Goal: Transaction & Acquisition: Purchase product/service

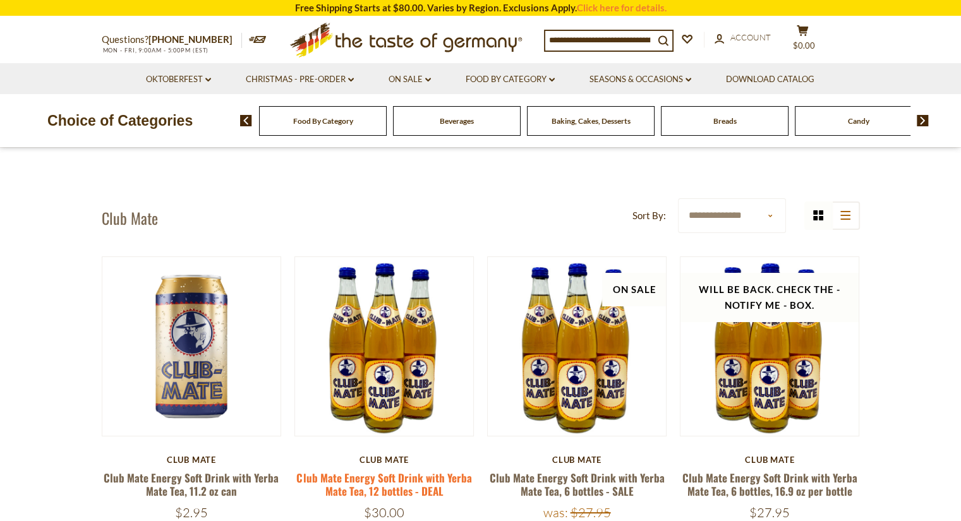
click at [384, 474] on link "Club Mate Energy Soft Drink with Yerba Mate Tea, 12 bottles - DEAL" at bounding box center [383, 484] width 175 height 29
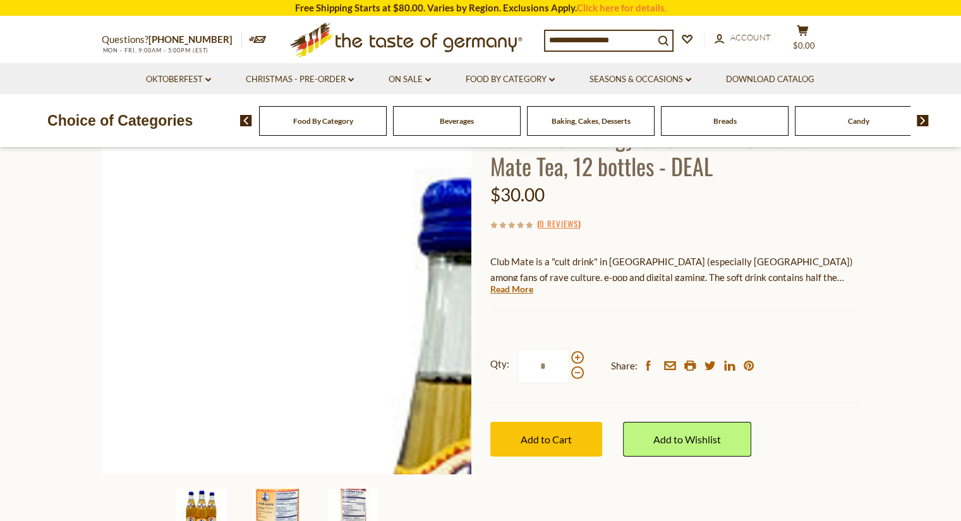
scroll to position [253, 0]
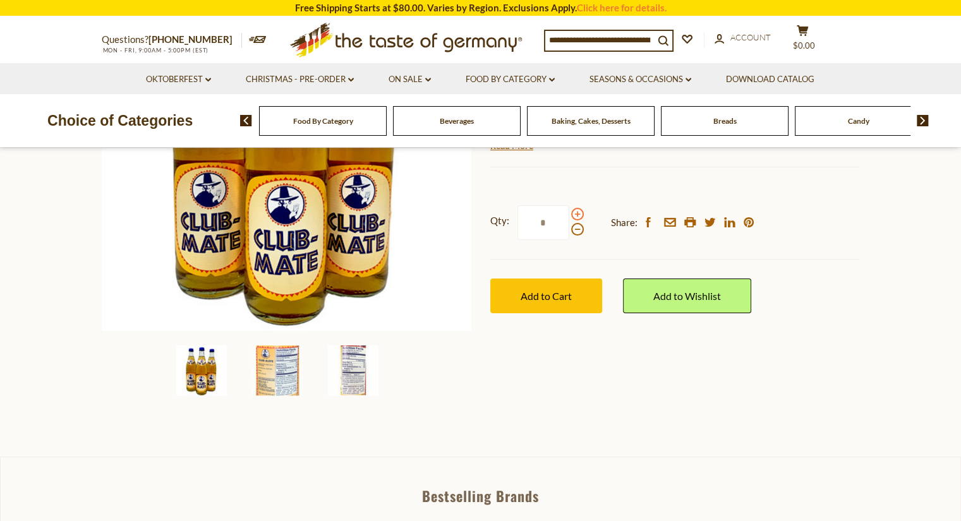
click at [577, 214] on span at bounding box center [577, 214] width 13 height 13
click at [569, 214] on input "*" at bounding box center [543, 222] width 52 height 35
click at [577, 214] on span at bounding box center [577, 214] width 13 height 13
click at [569, 214] on input "*" at bounding box center [543, 222] width 52 height 35
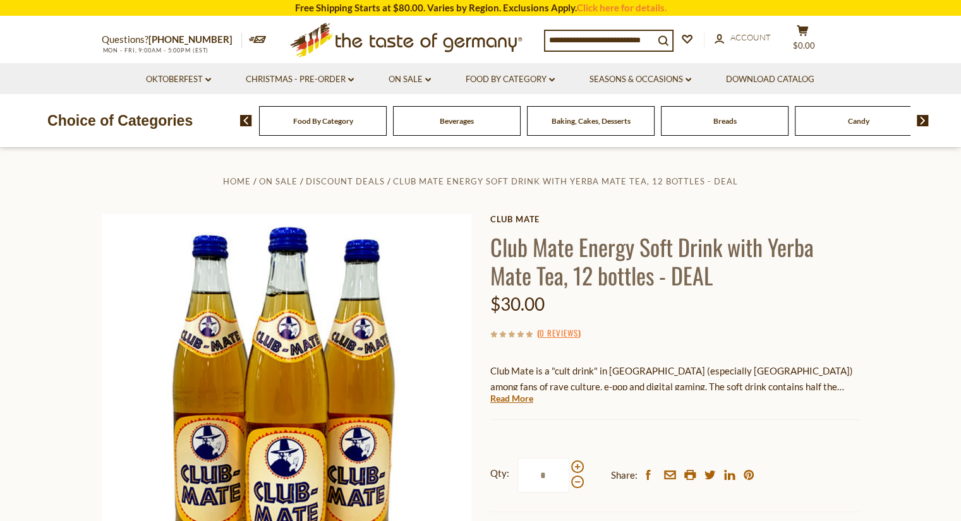
scroll to position [126, 0]
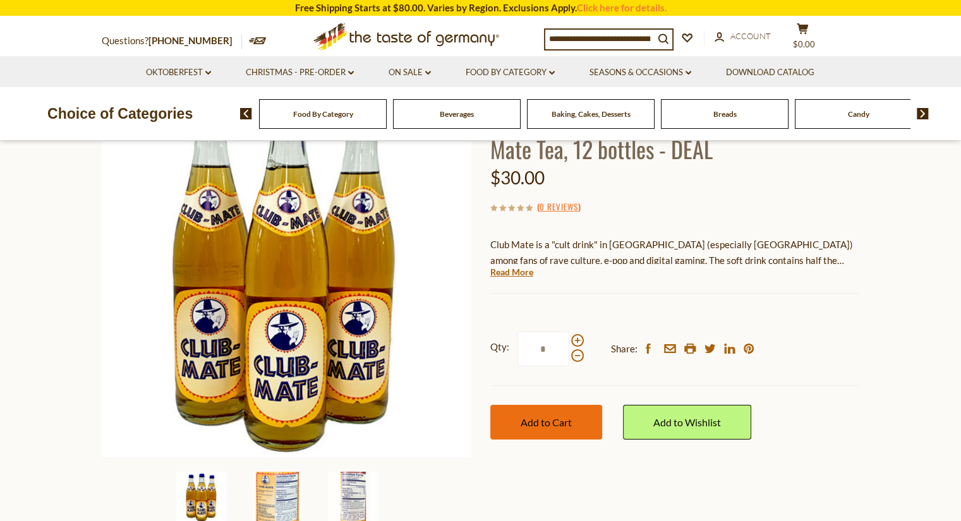
click at [519, 429] on button "Add to Cart" at bounding box center [546, 422] width 112 height 35
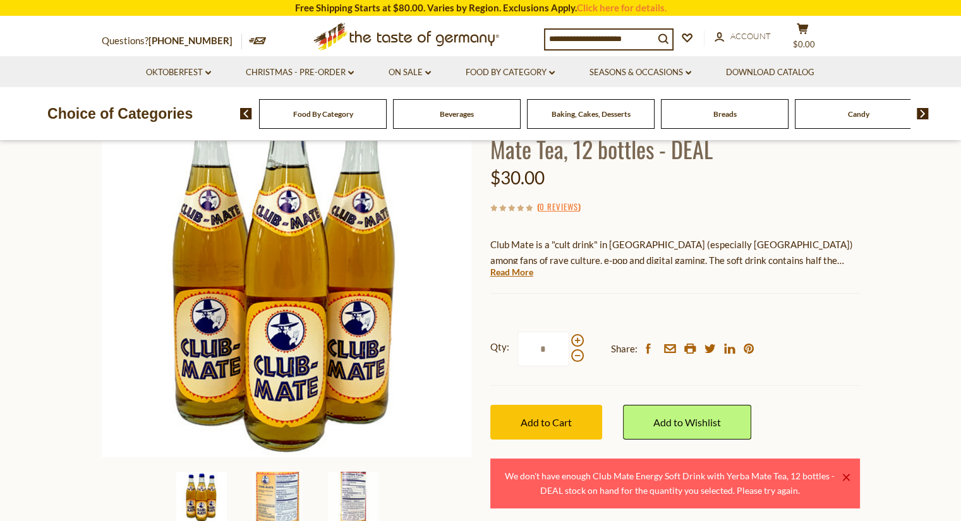
click at [845, 474] on link "×" at bounding box center [846, 478] width 8 height 8
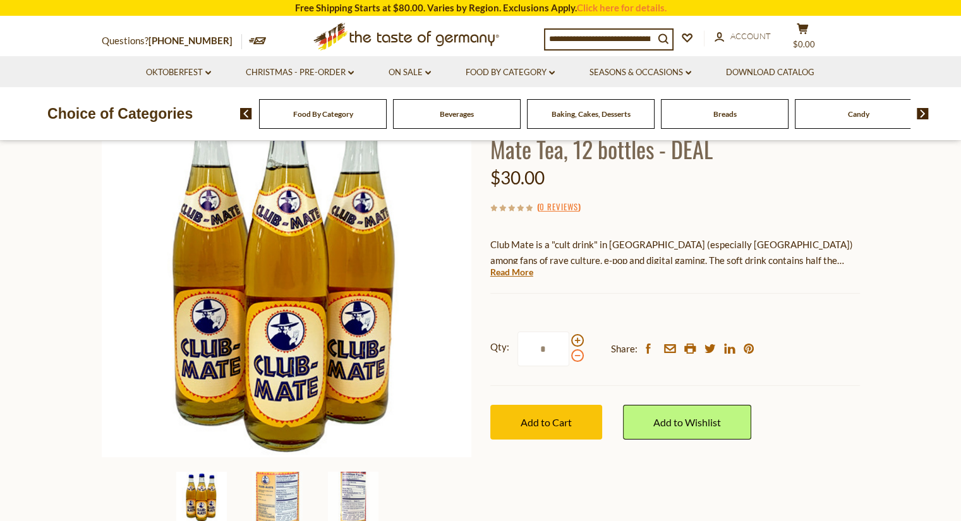
click at [575, 357] on span at bounding box center [577, 355] width 13 height 13
click at [569, 357] on input "*" at bounding box center [543, 349] width 52 height 35
click at [551, 417] on span "Add to Cart" at bounding box center [546, 422] width 51 height 12
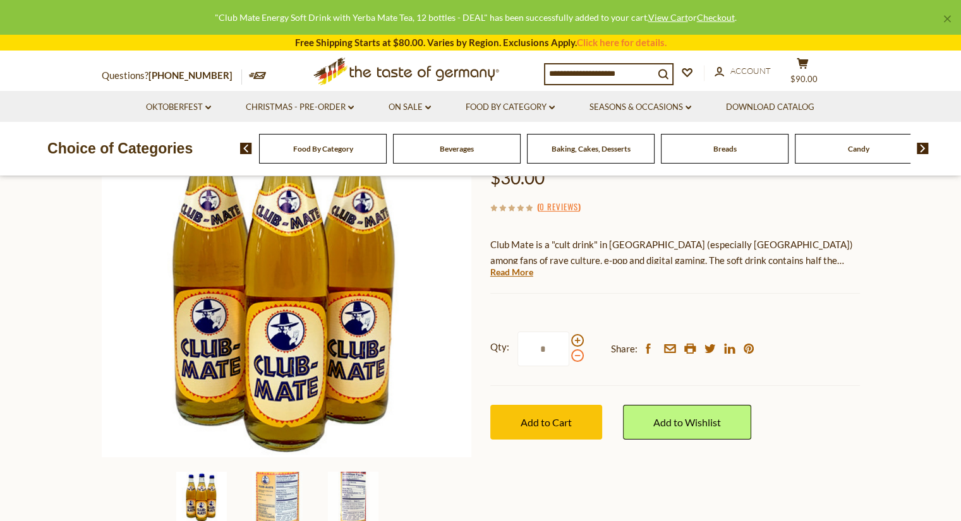
click at [576, 361] on span at bounding box center [577, 355] width 13 height 13
click at [569, 361] on input "*" at bounding box center [543, 349] width 52 height 35
type input "*"
click at [562, 412] on button "Add to Cart" at bounding box center [546, 422] width 112 height 35
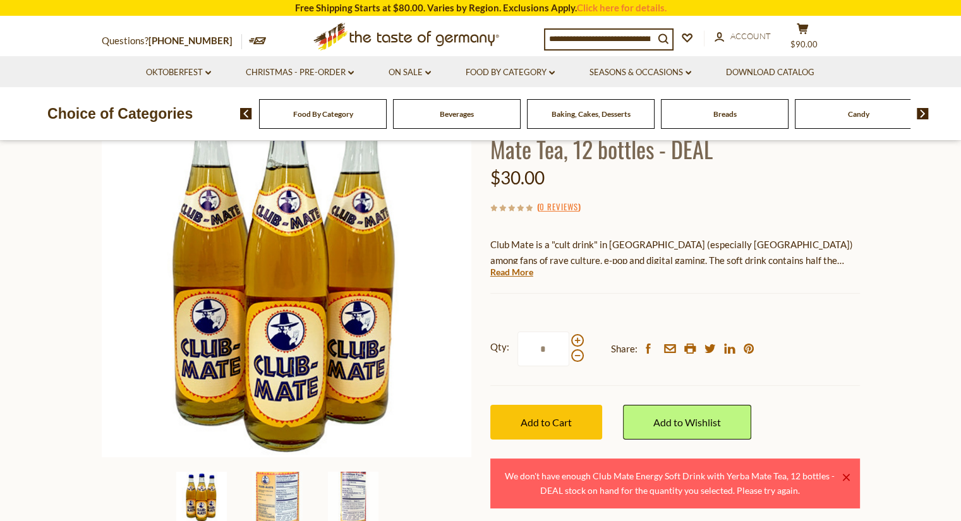
click at [841, 229] on div "Club Mate is a "cult drink" in Europe (especially Germany) among fans of rave c…" at bounding box center [675, 245] width 370 height 37
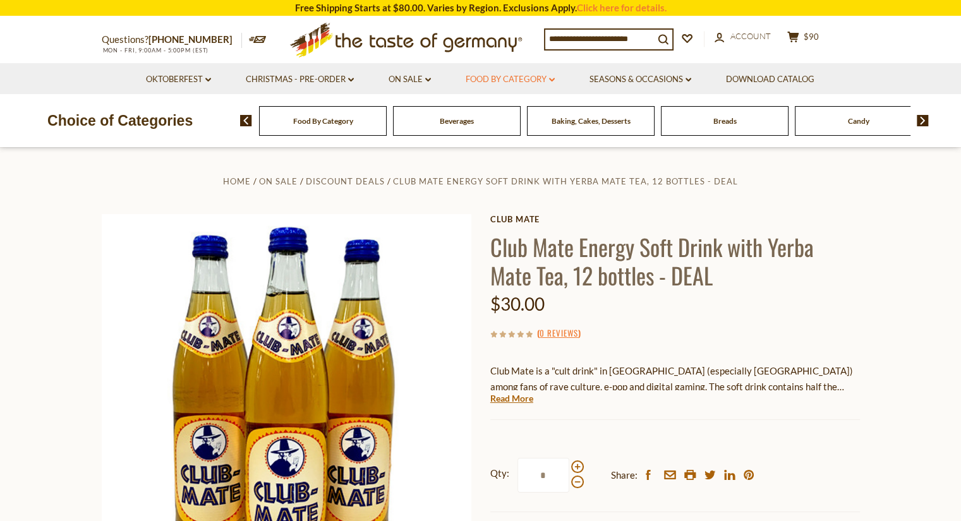
click at [528, 78] on link "Food By Category dropdown_arrow" at bounding box center [510, 80] width 89 height 14
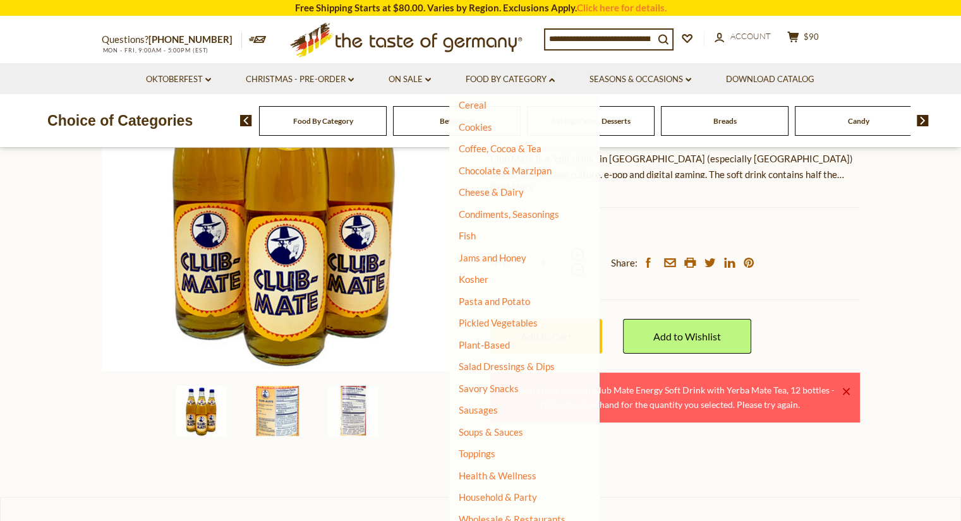
scroll to position [379, 0]
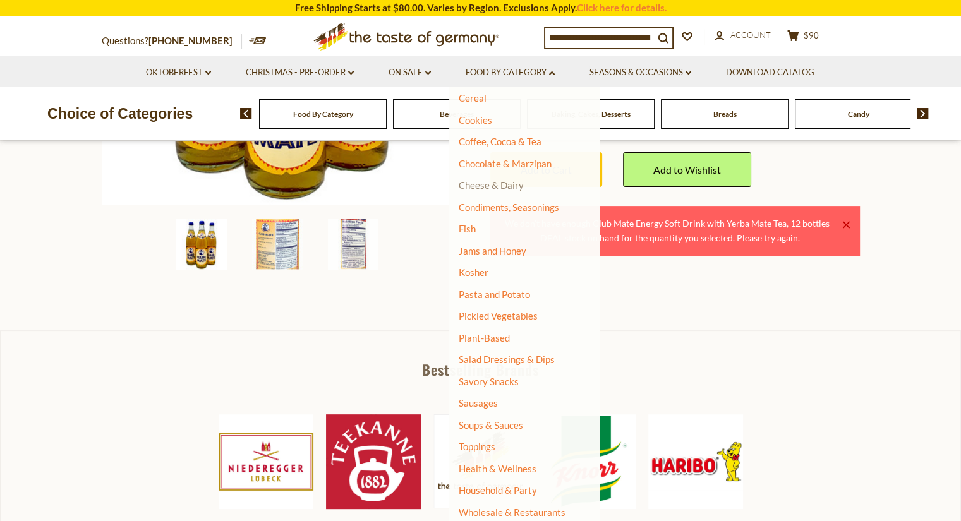
click at [505, 184] on link "Cheese & Dairy" at bounding box center [491, 184] width 65 height 11
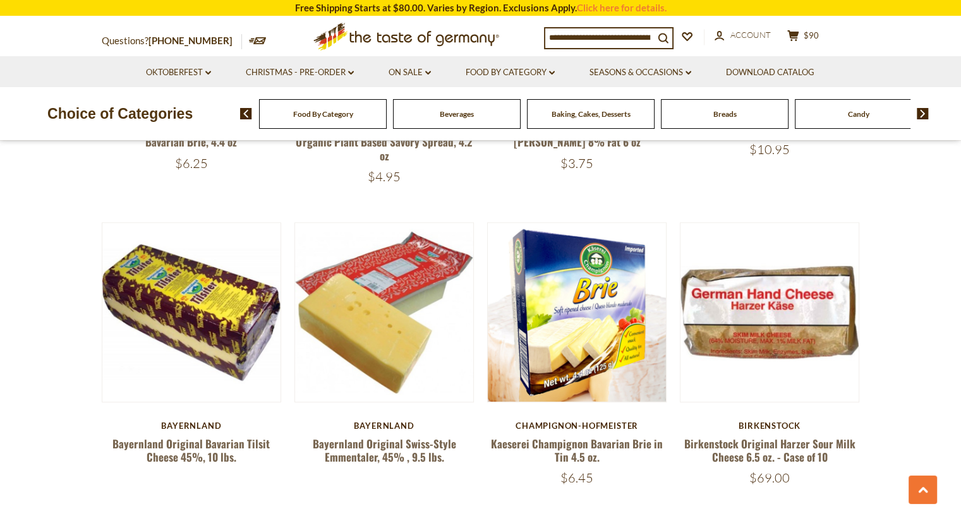
scroll to position [1011, 0]
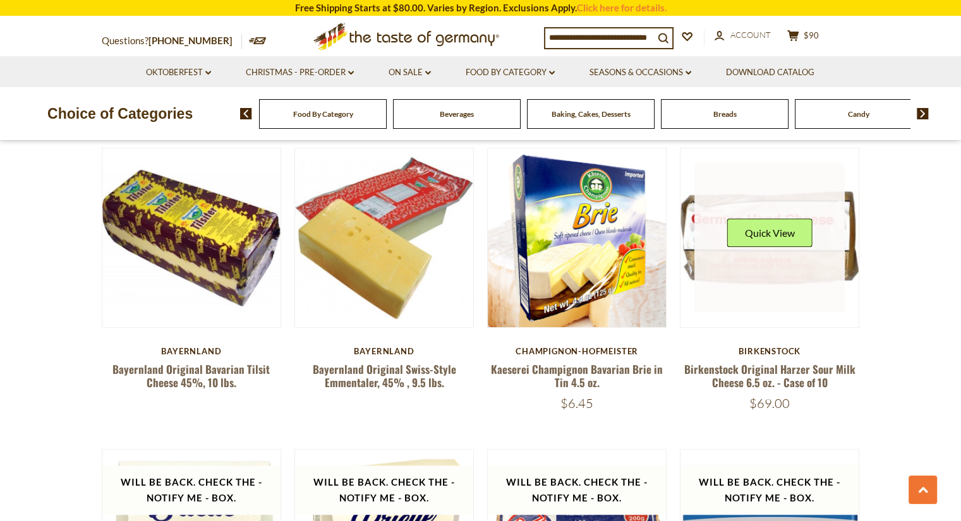
click at [749, 265] on link at bounding box center [769, 238] width 150 height 150
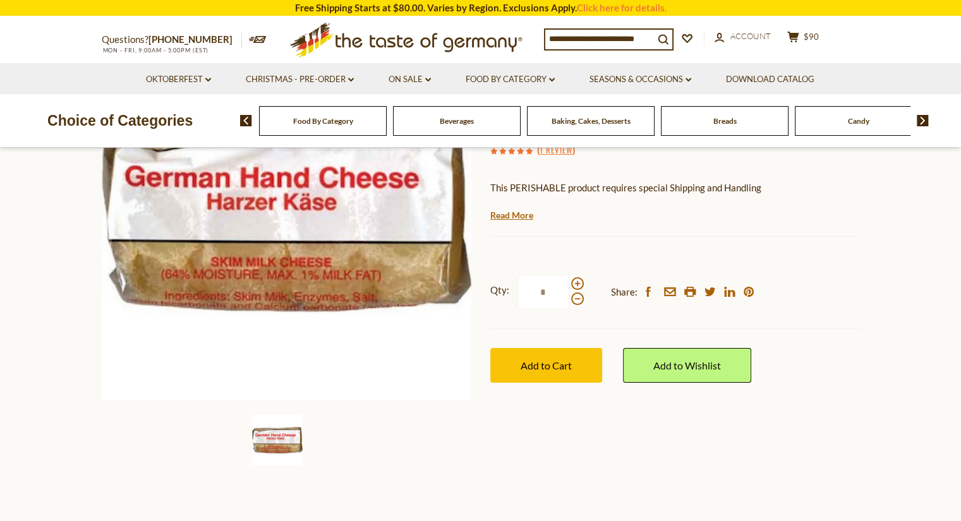
scroll to position [126, 0]
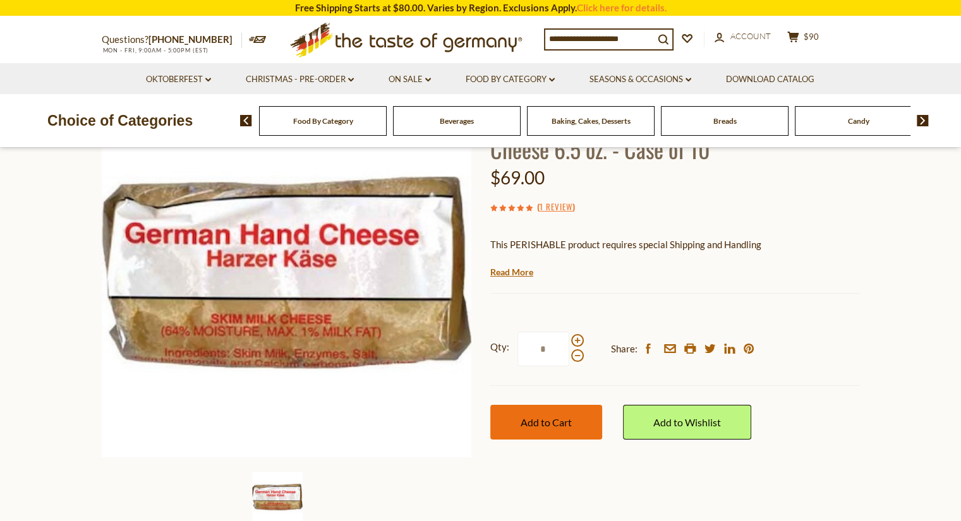
click at [560, 416] on span "Add to Cart" at bounding box center [546, 422] width 51 height 12
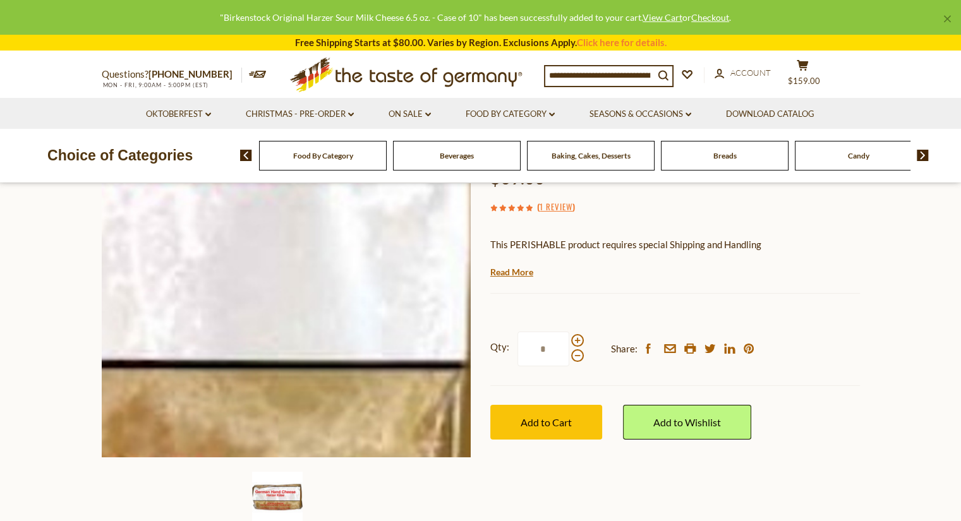
scroll to position [0, 0]
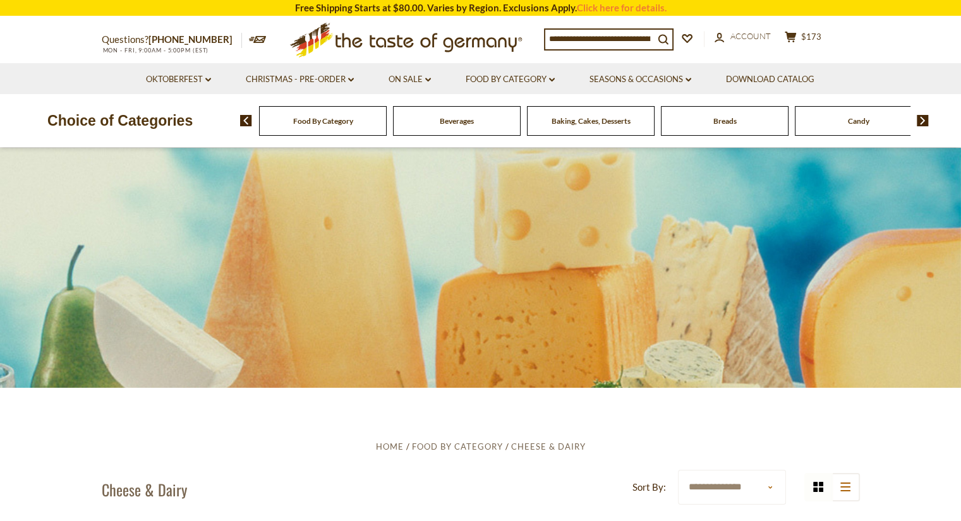
click at [310, 121] on span "Food By Category" at bounding box center [323, 120] width 60 height 9
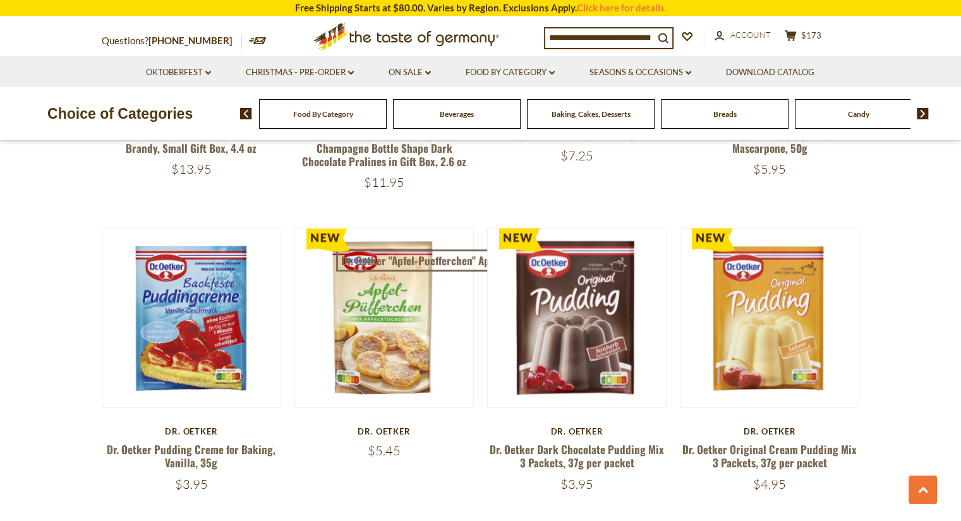
scroll to position [2653, 0]
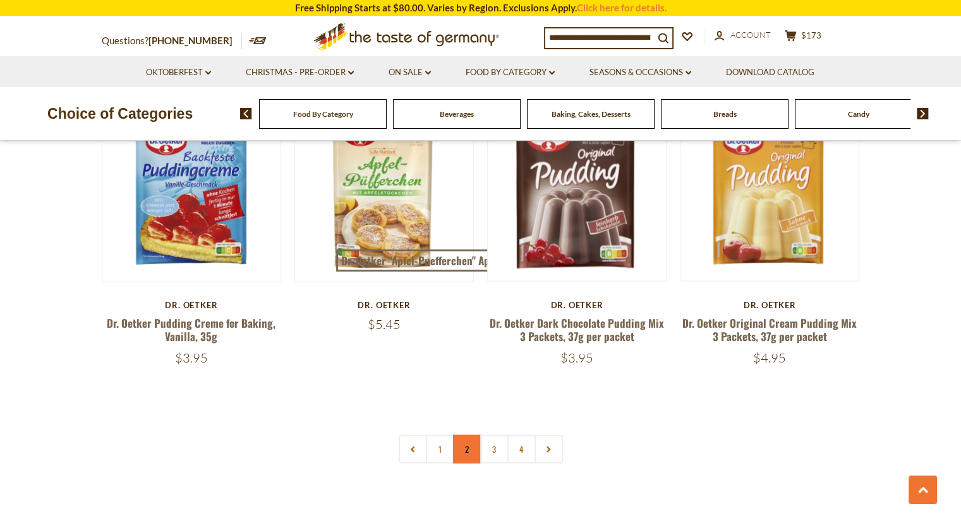
click at [466, 442] on link "2" at bounding box center [467, 449] width 28 height 28
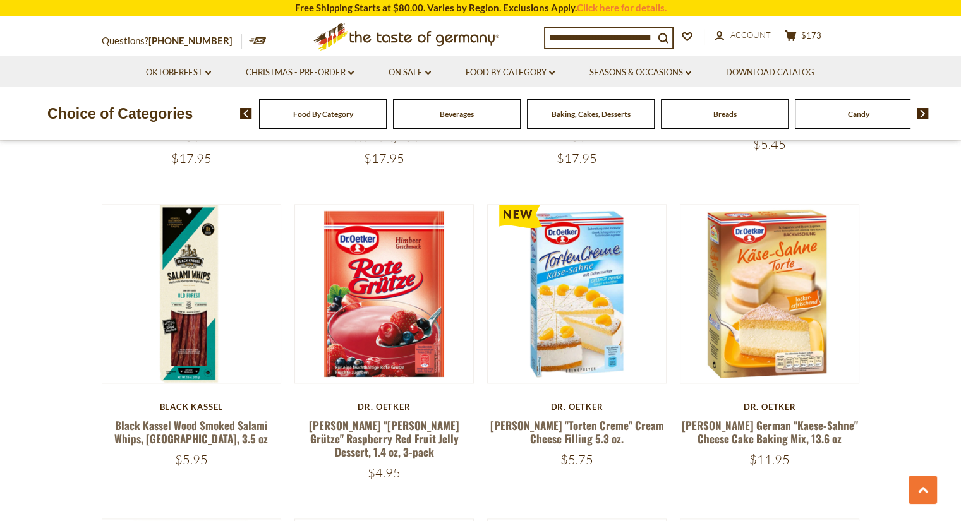
scroll to position [1769, 0]
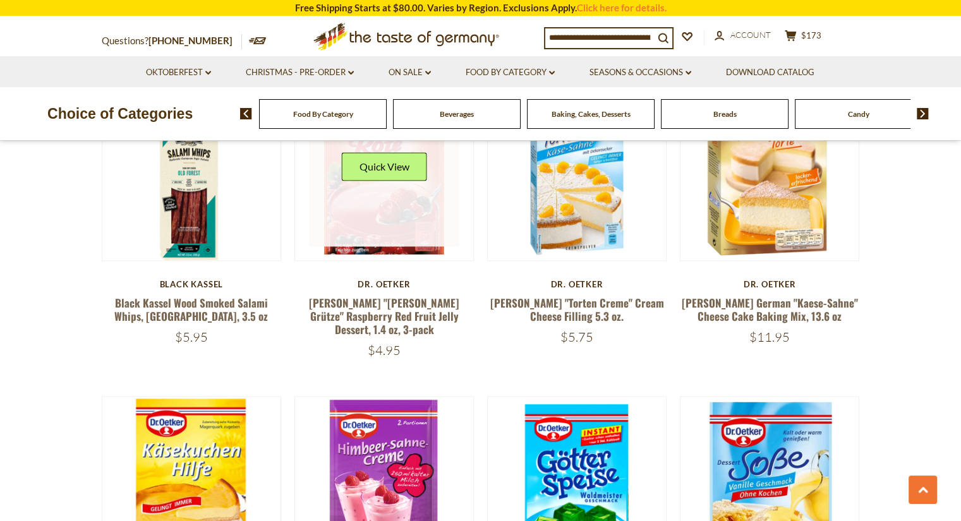
click at [387, 190] on link at bounding box center [384, 171] width 150 height 150
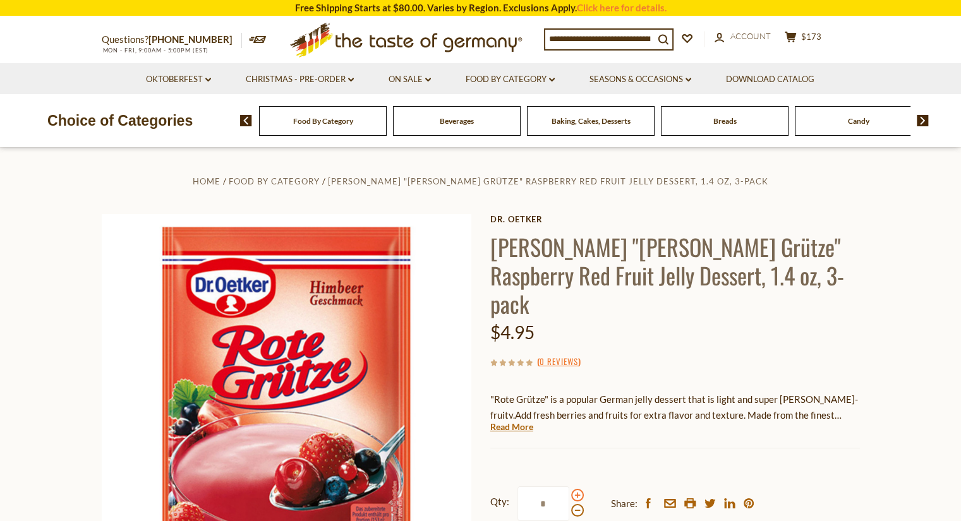
click at [575, 489] on span at bounding box center [577, 495] width 13 height 13
click at [569, 486] on input "*" at bounding box center [543, 503] width 52 height 35
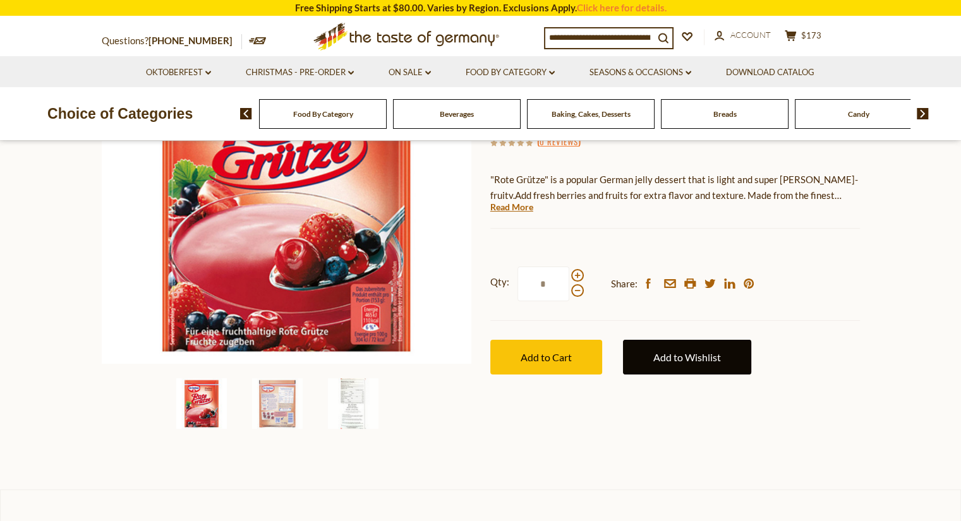
scroll to position [253, 0]
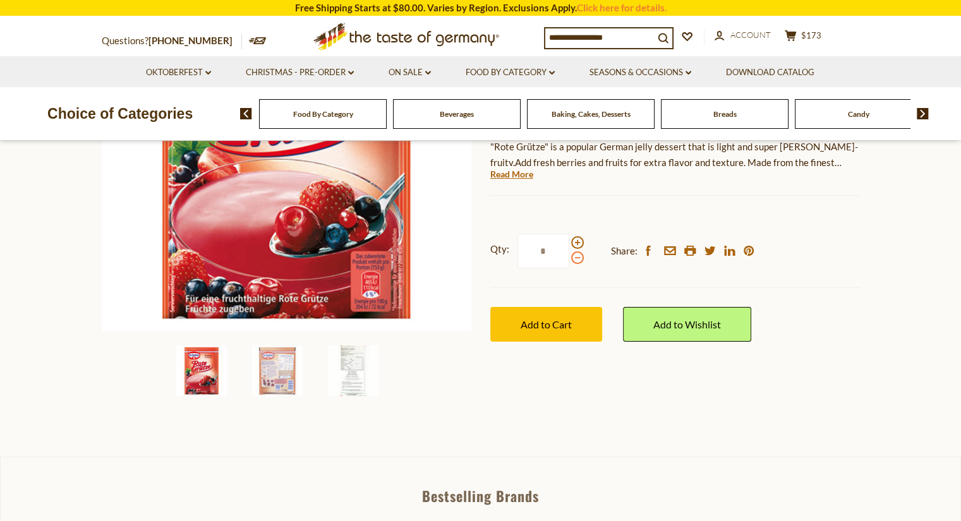
click at [576, 251] on span at bounding box center [577, 257] width 13 height 13
click at [569, 234] on input "*" at bounding box center [543, 251] width 52 height 35
click at [575, 251] on span at bounding box center [577, 257] width 13 height 13
click at [569, 234] on input "*" at bounding box center [543, 251] width 52 height 35
click at [574, 236] on span at bounding box center [577, 242] width 13 height 13
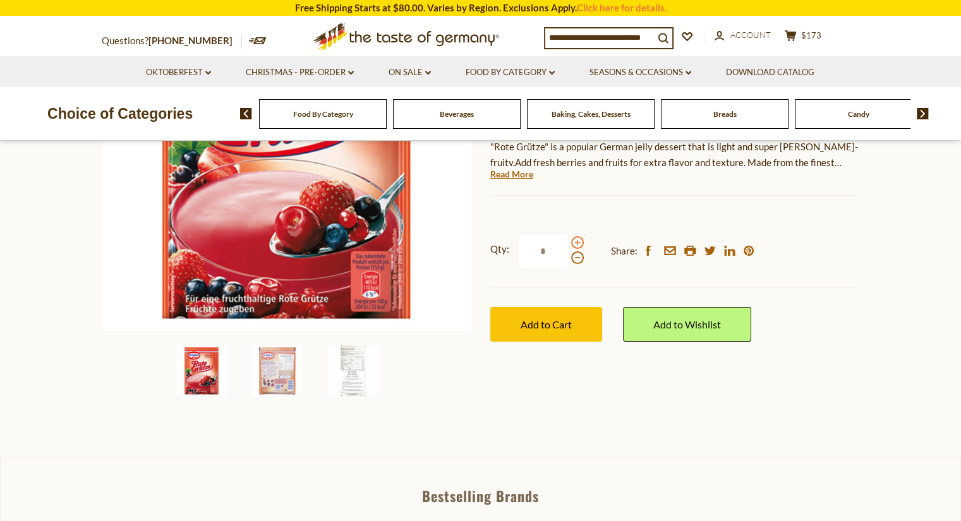
click at [569, 234] on input "*" at bounding box center [543, 251] width 52 height 35
type input "*"
click at [549, 318] on span "Add to Cart" at bounding box center [546, 324] width 51 height 12
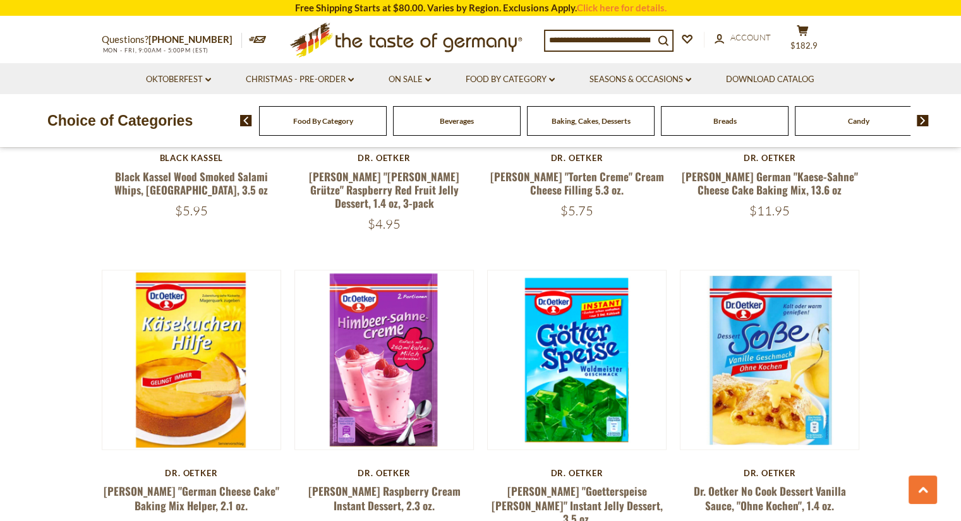
scroll to position [2021, 0]
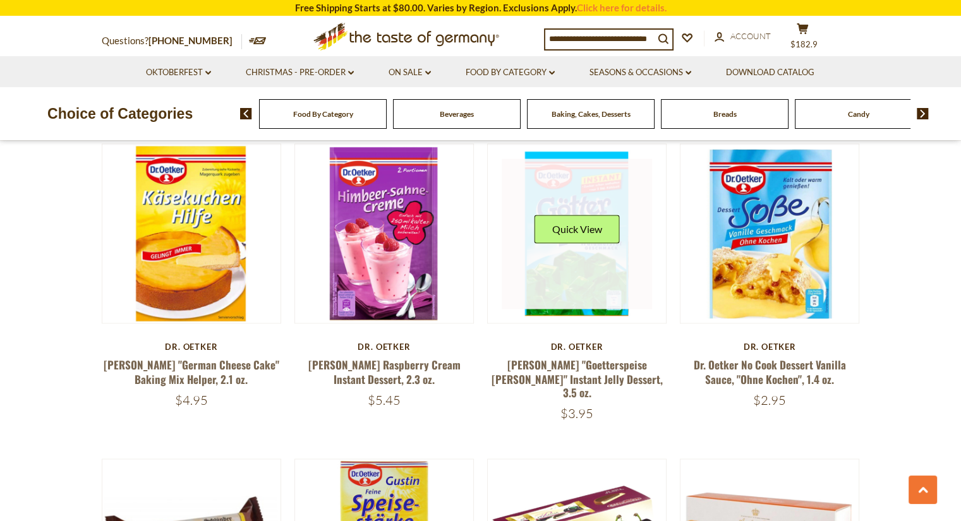
click at [567, 159] on link at bounding box center [577, 234] width 150 height 150
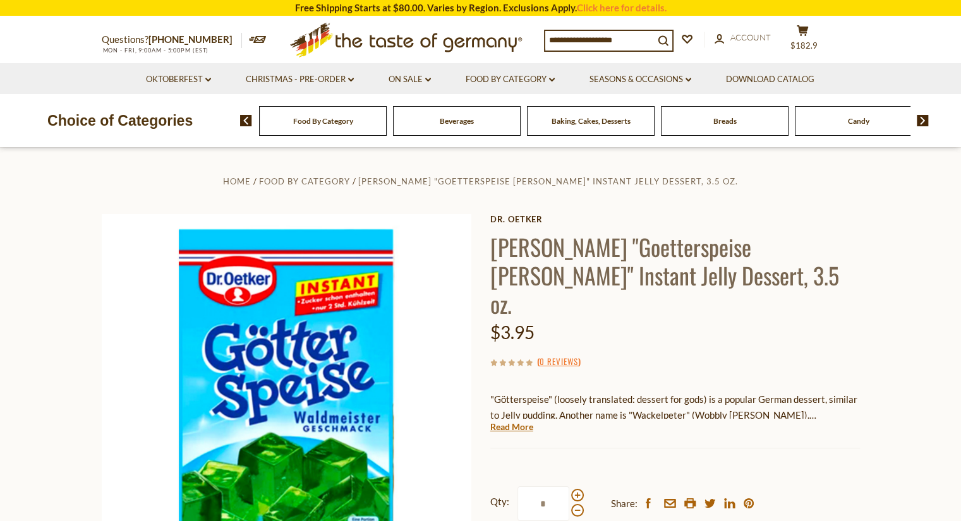
scroll to position [126, 0]
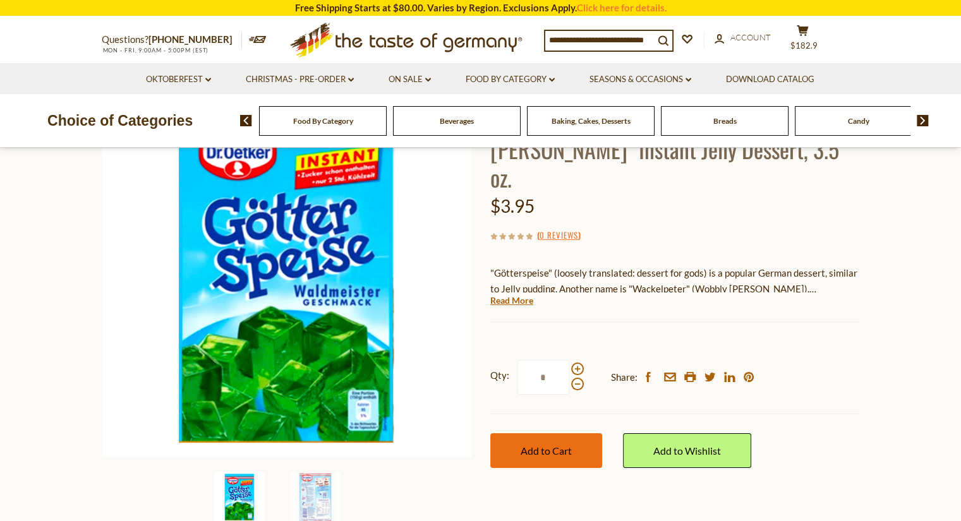
click at [532, 445] on span "Add to Cart" at bounding box center [546, 451] width 51 height 12
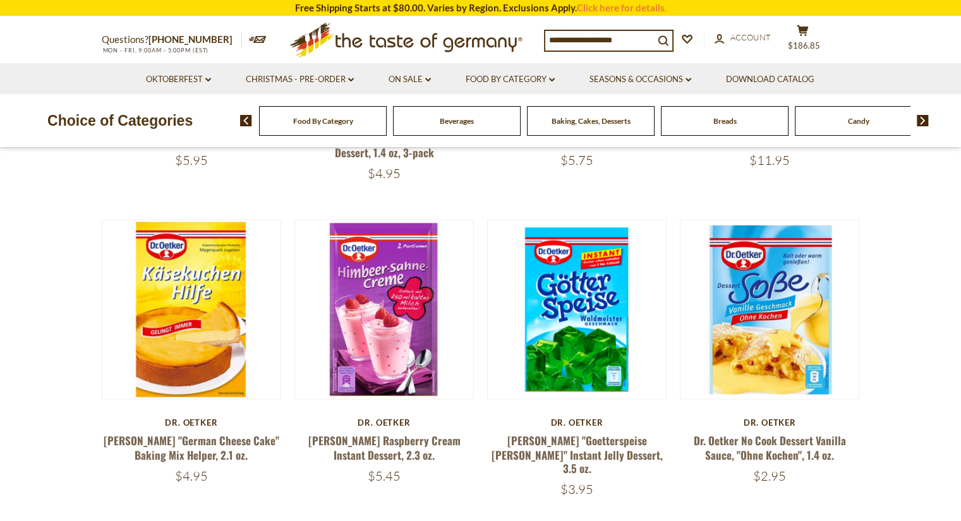
scroll to position [2021, 0]
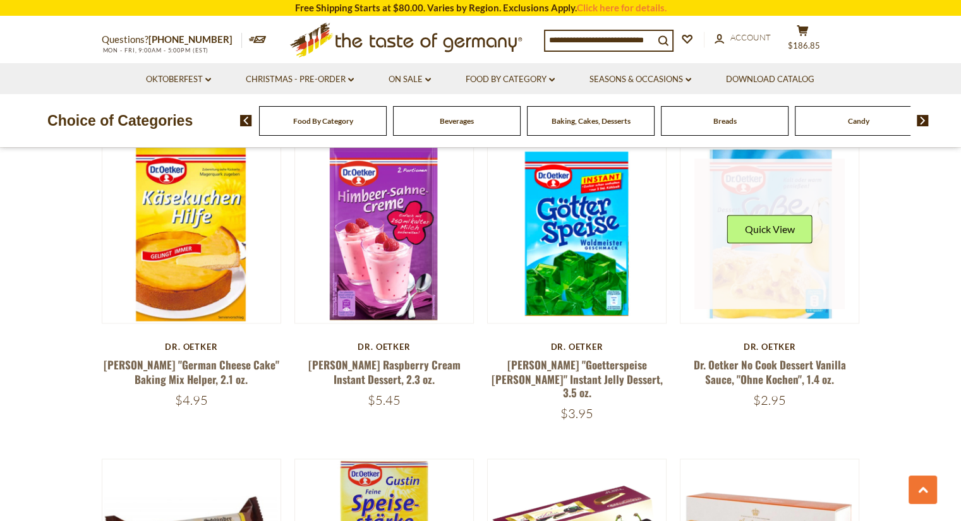
click at [773, 258] on link at bounding box center [769, 234] width 150 height 150
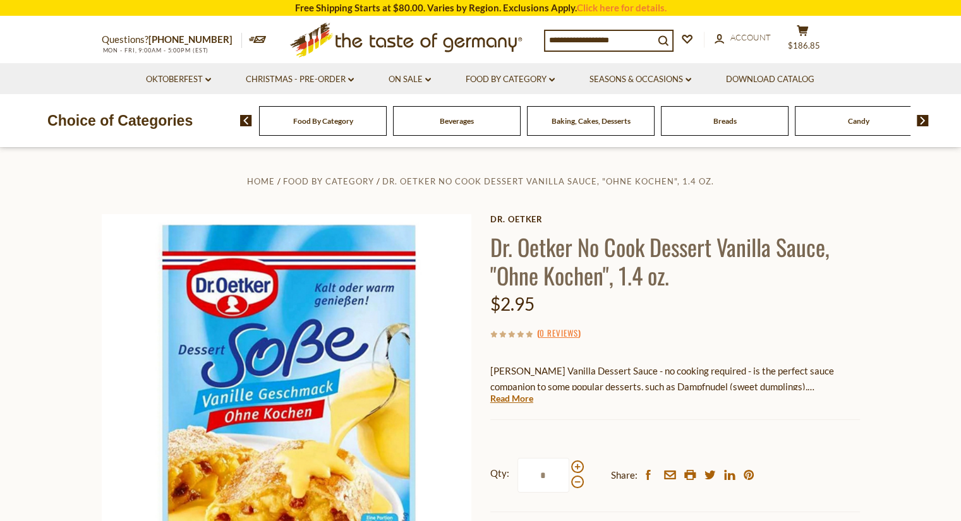
scroll to position [253, 0]
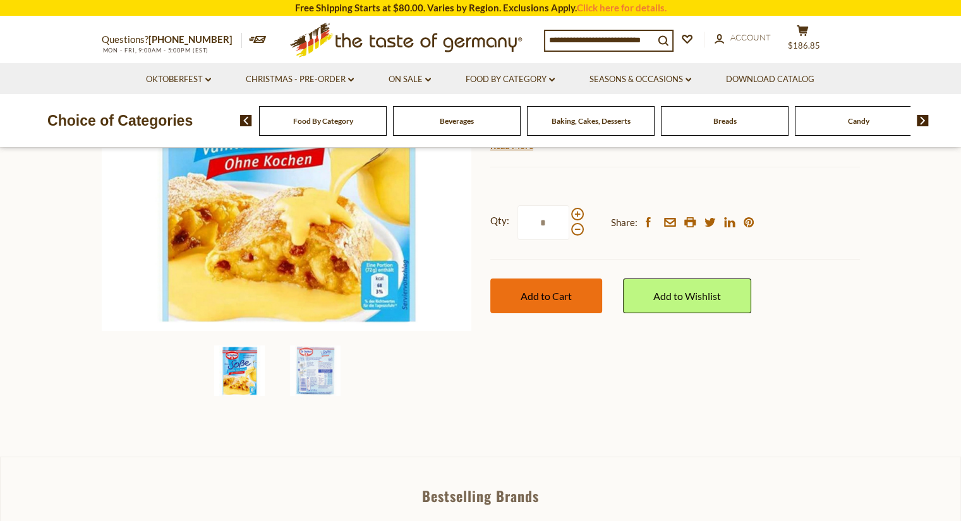
click at [557, 291] on span "Add to Cart" at bounding box center [546, 296] width 51 height 12
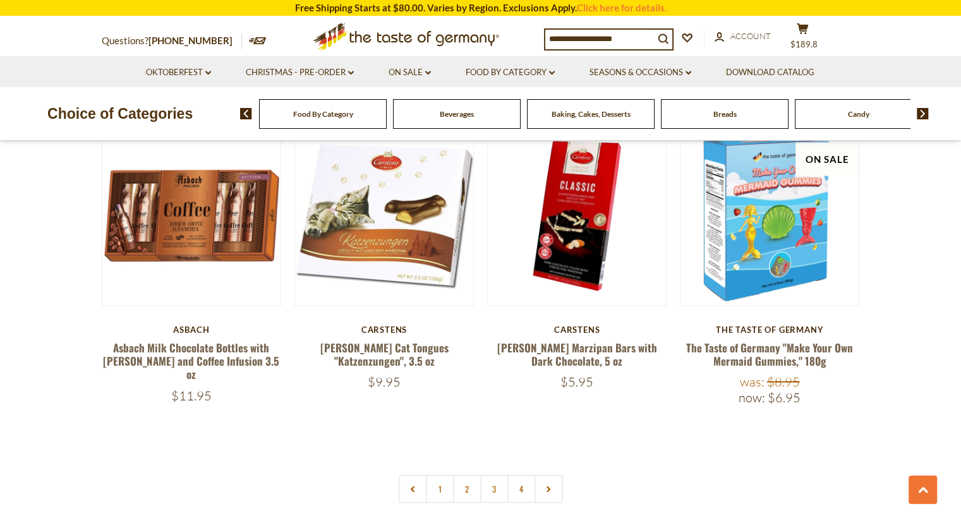
scroll to position [2779, 0]
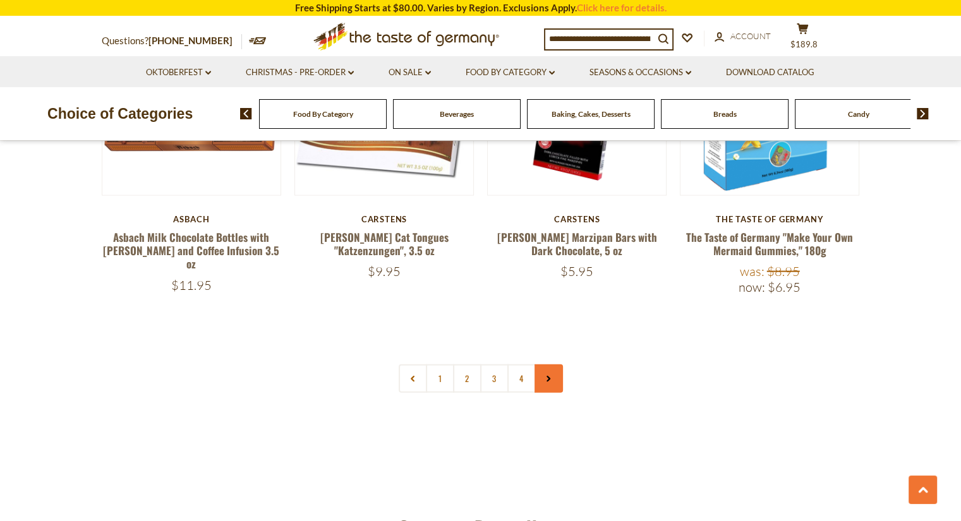
click at [551, 364] on link at bounding box center [548, 378] width 28 height 28
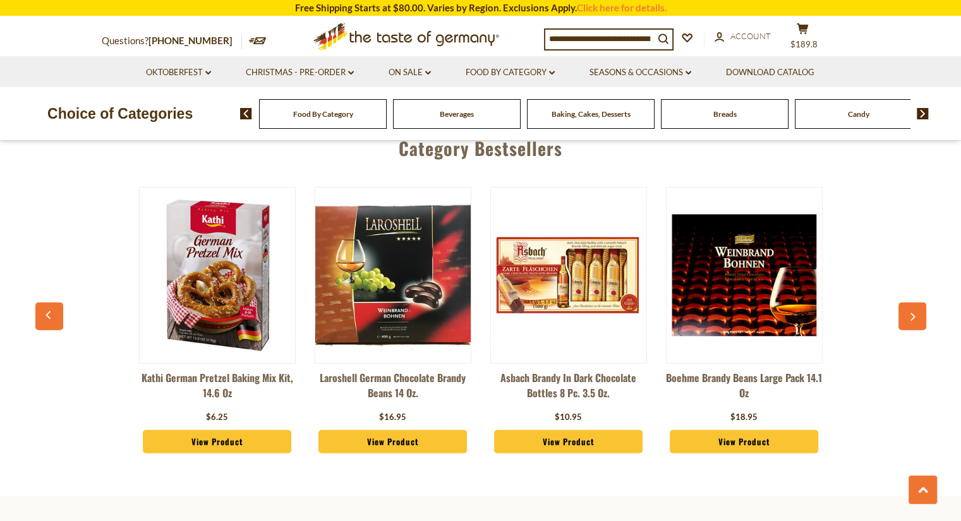
scroll to position [2779, 0]
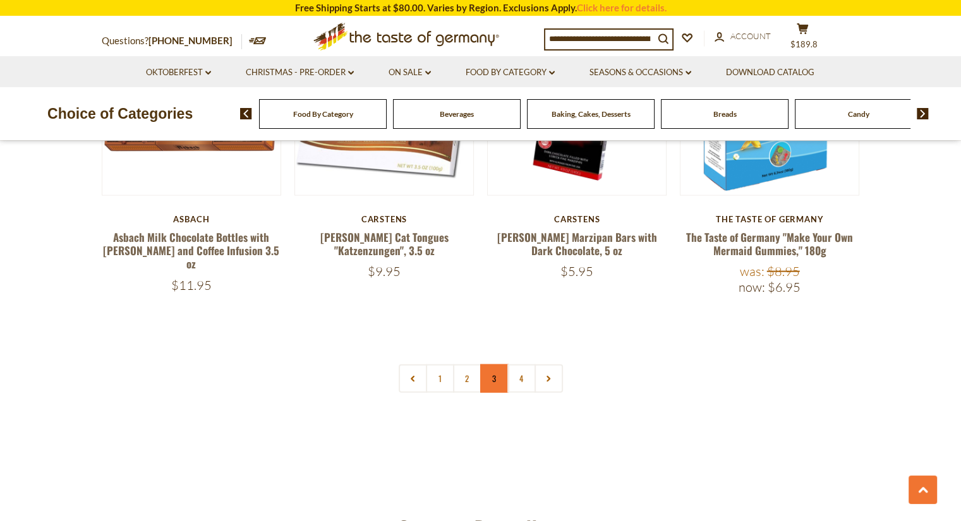
click at [496, 364] on link "3" at bounding box center [494, 378] width 28 height 28
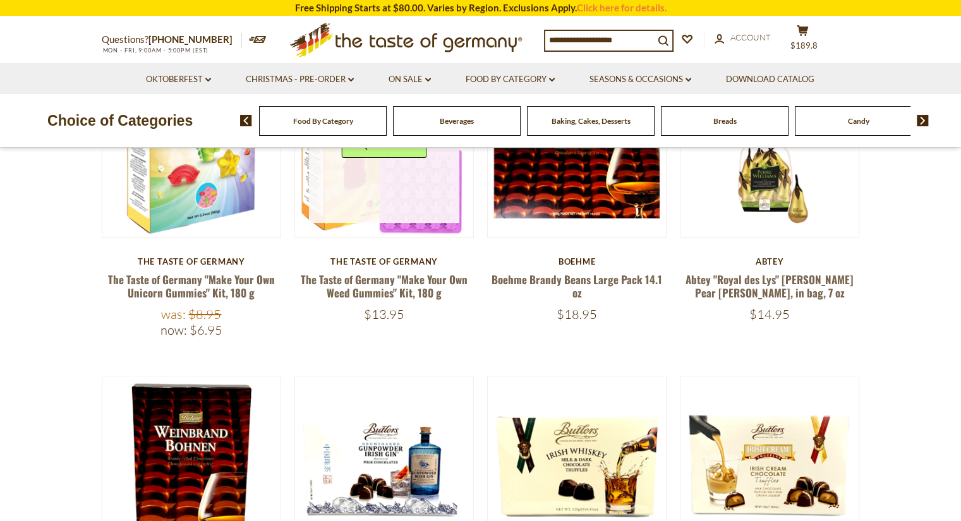
scroll to position [0, 0]
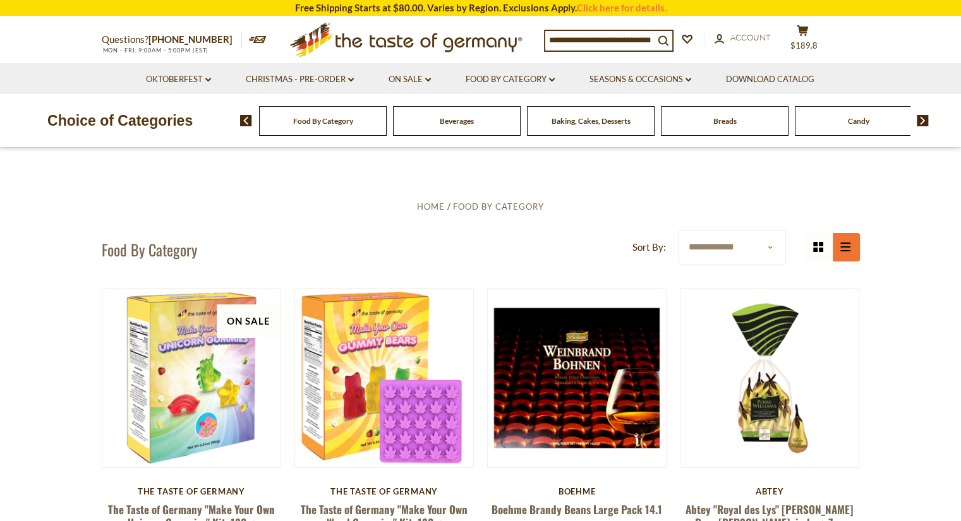
click at [853, 248] on button "list icon" at bounding box center [845, 247] width 28 height 28
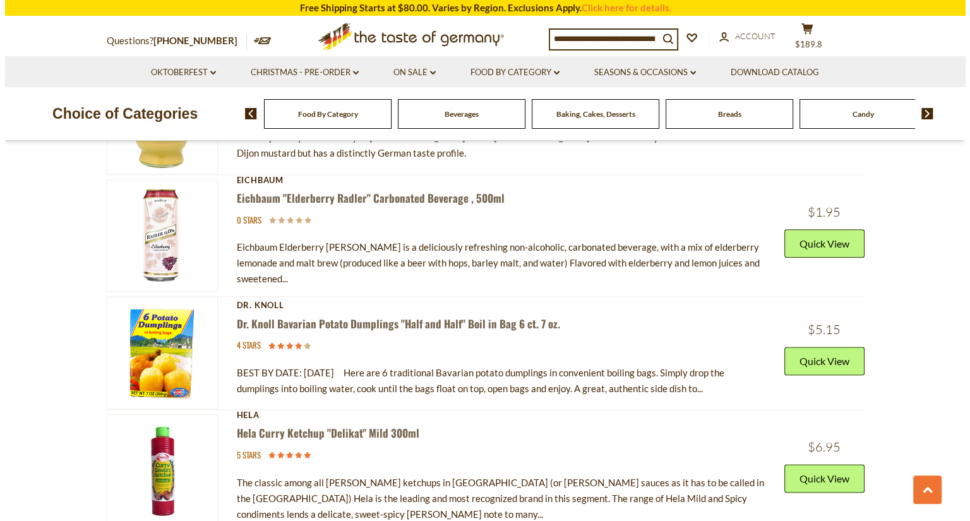
scroll to position [1263, 0]
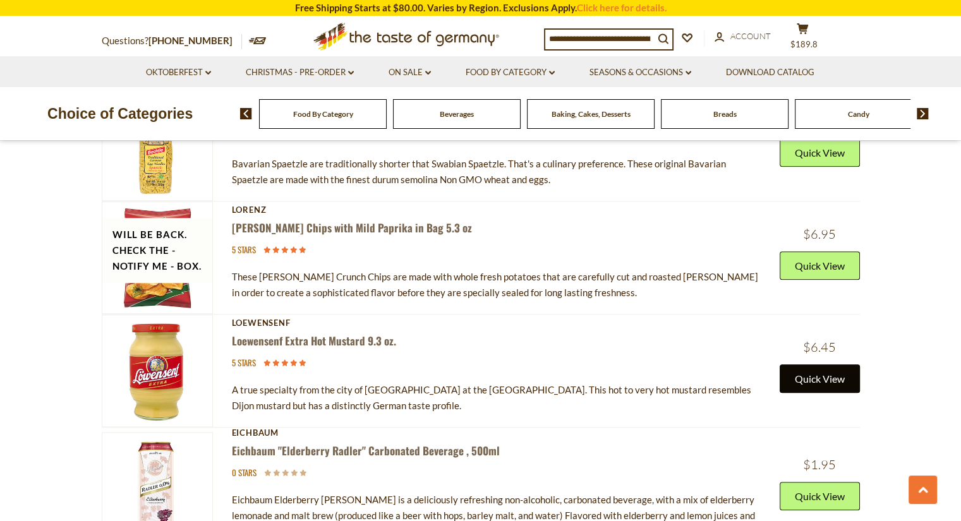
click at [818, 364] on button "Quick View" at bounding box center [819, 378] width 80 height 28
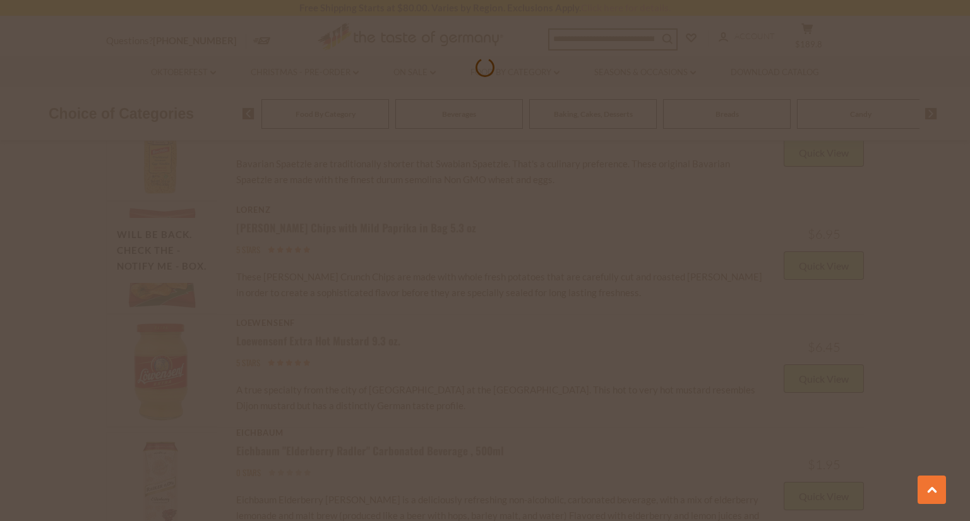
scroll to position [1244, 0]
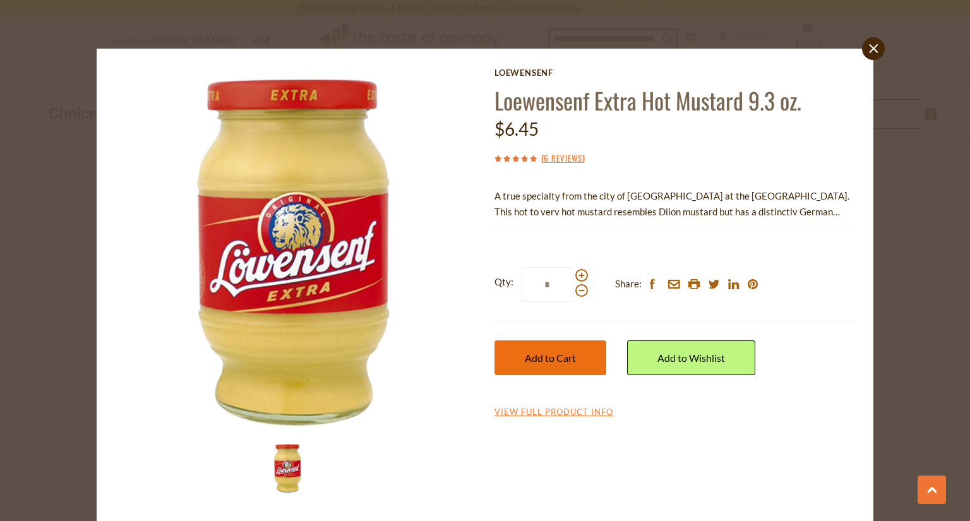
click at [569, 357] on span "Add to Cart" at bounding box center [550, 358] width 51 height 12
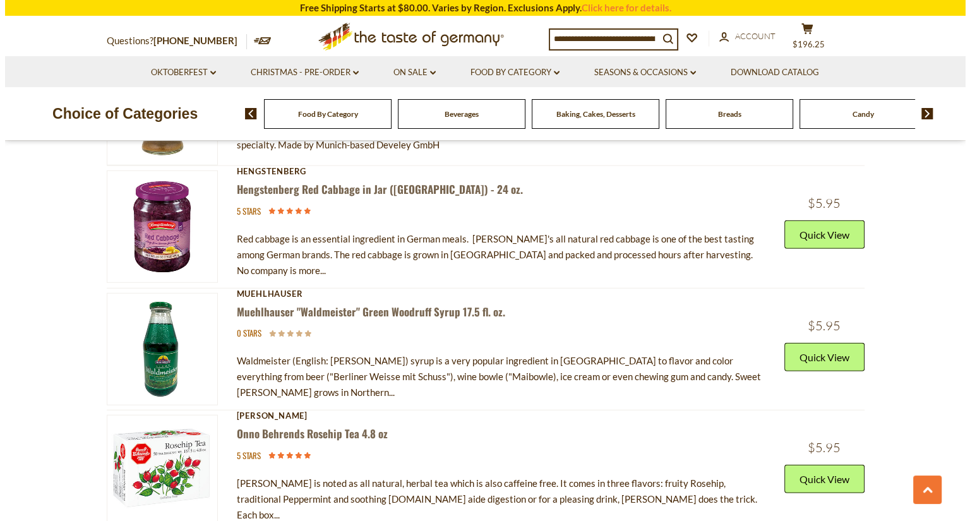
scroll to position [3158, 0]
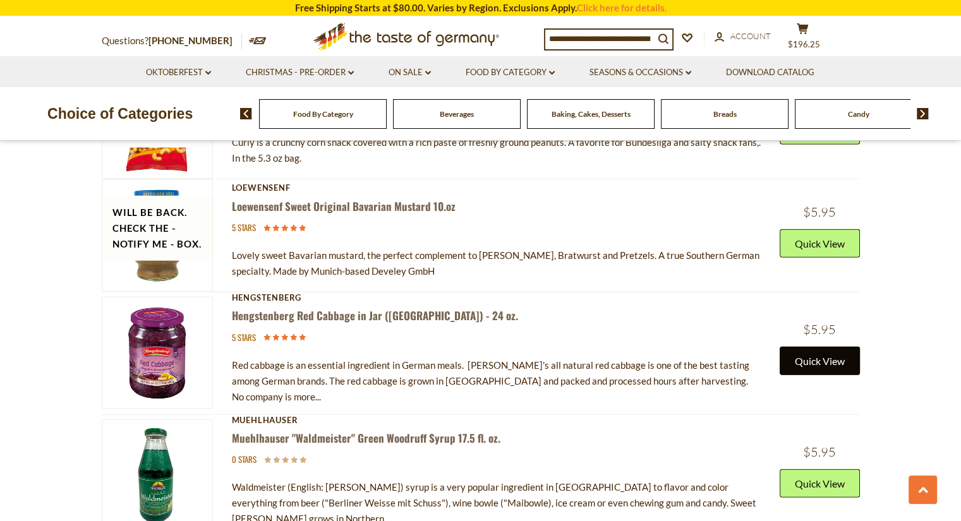
click at [840, 347] on button "Quick View" at bounding box center [819, 361] width 80 height 28
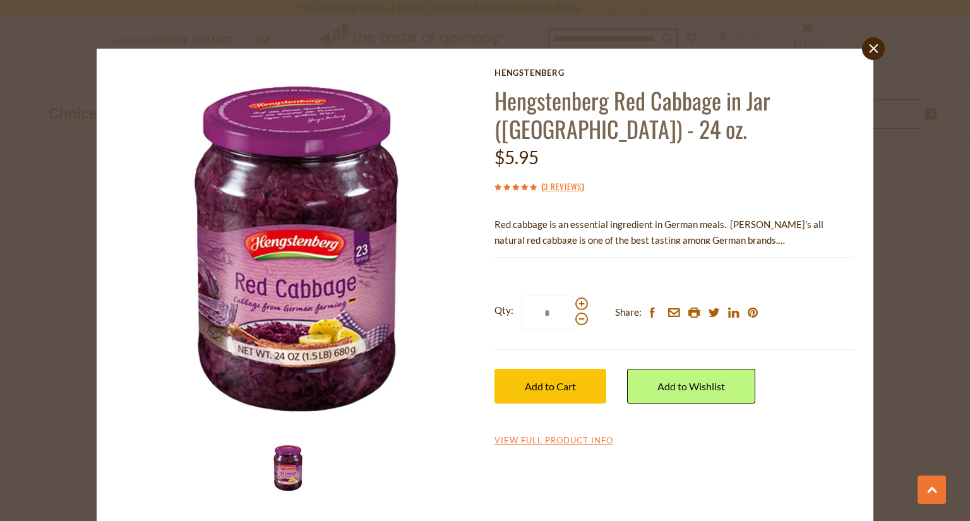
scroll to position [3120, 0]
click at [536, 383] on span "Add to Cart" at bounding box center [550, 386] width 51 height 12
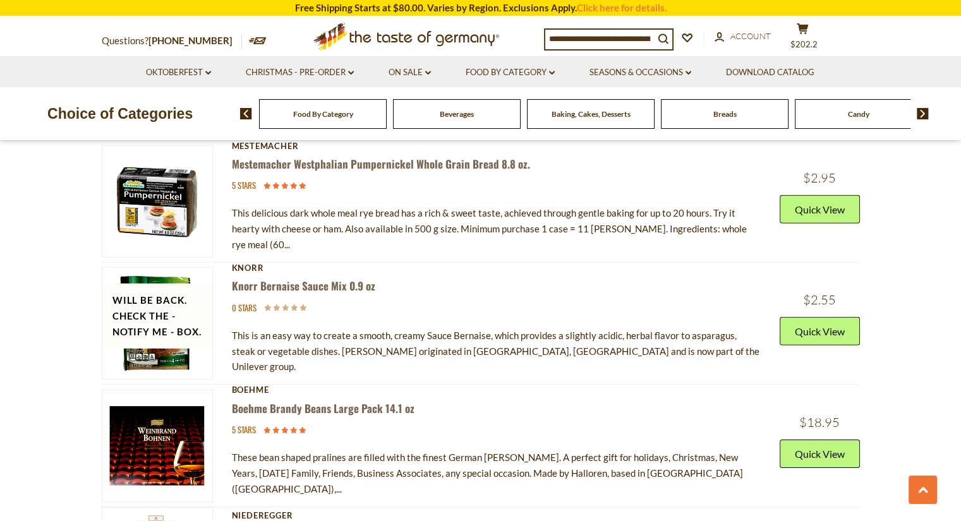
scroll to position [4043, 0]
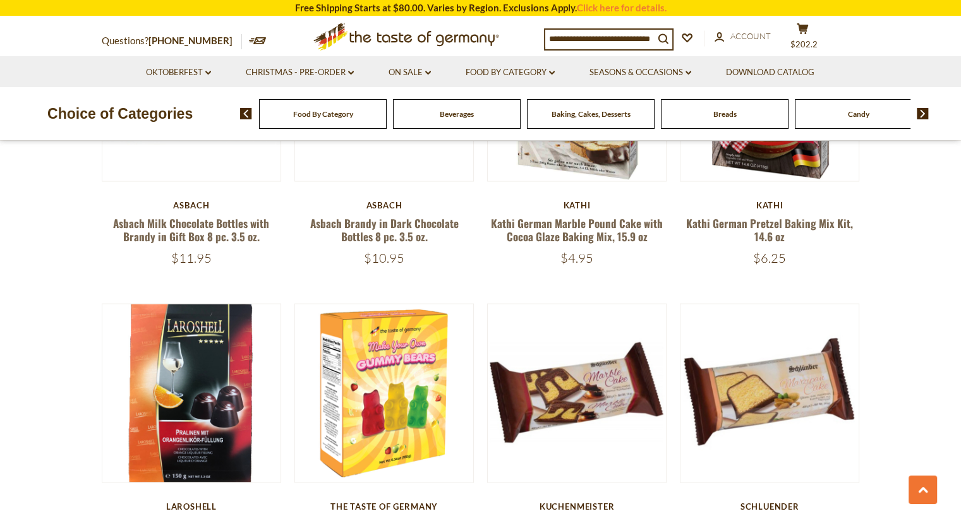
scroll to position [2779, 0]
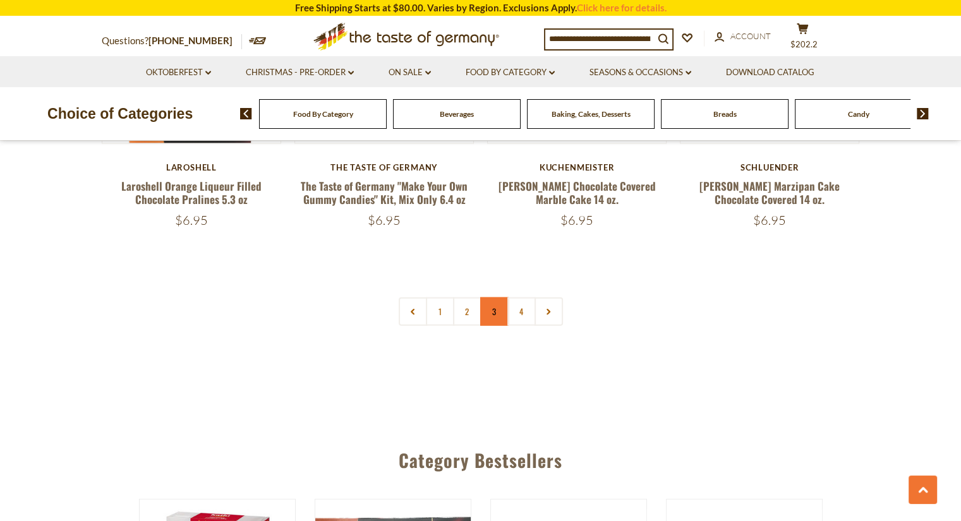
click at [491, 298] on link "3" at bounding box center [494, 312] width 28 height 28
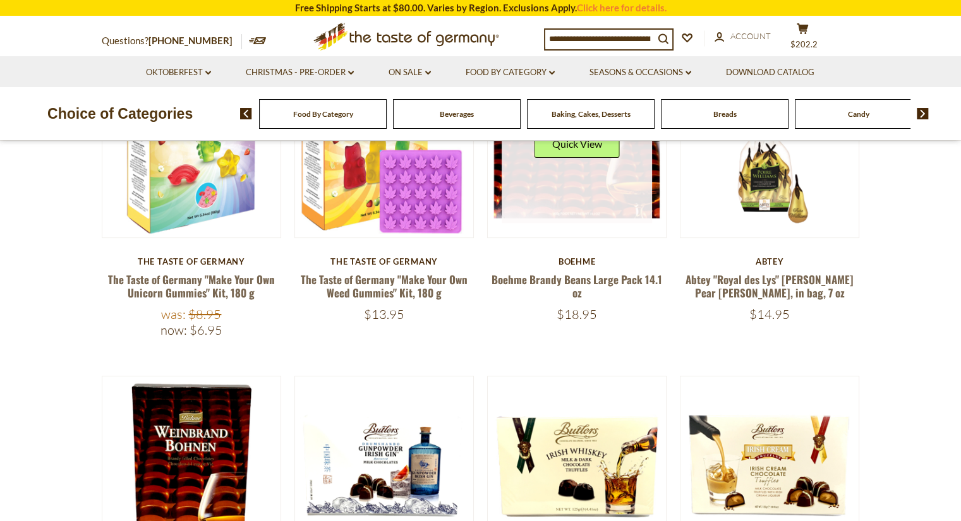
scroll to position [0, 0]
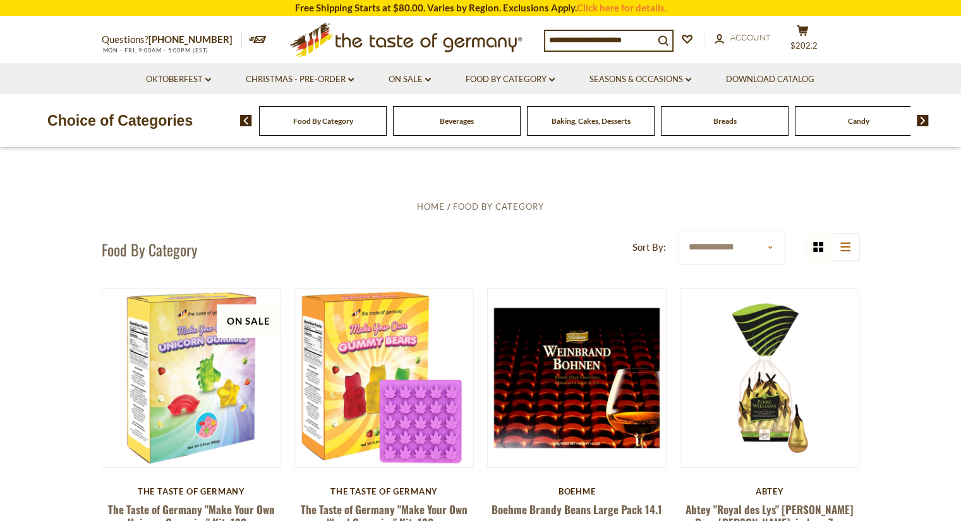
click at [312, 123] on span "Food By Category" at bounding box center [323, 120] width 60 height 9
click at [717, 124] on span "Breads" at bounding box center [724, 120] width 23 height 9
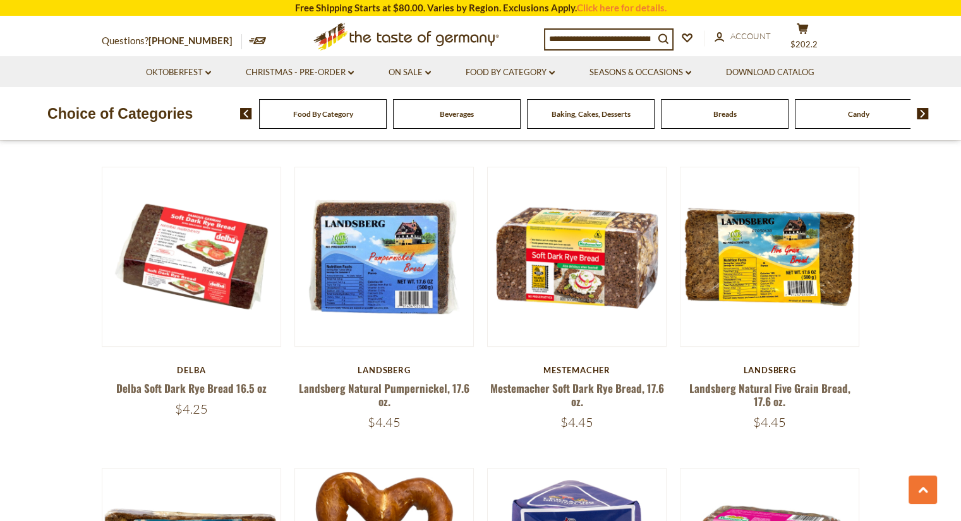
scroll to position [632, 0]
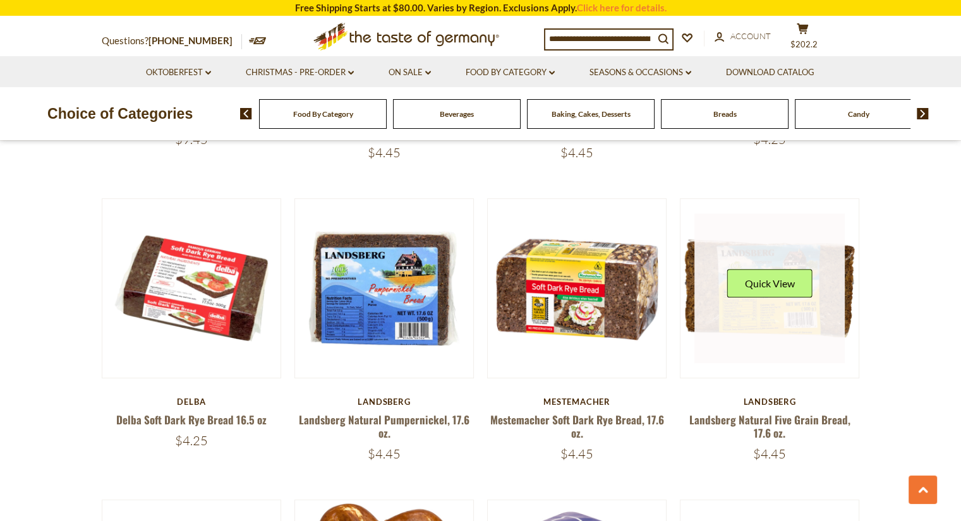
click at [749, 330] on link at bounding box center [769, 289] width 150 height 150
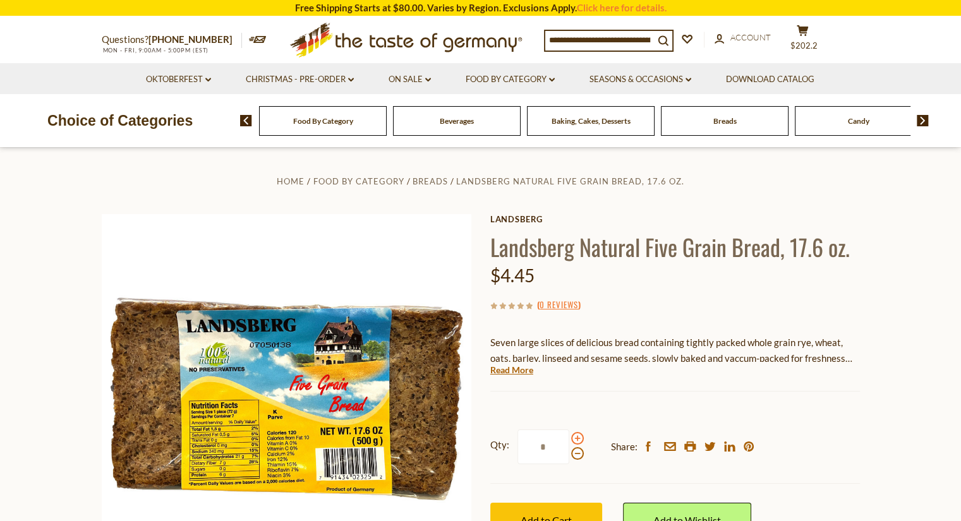
click at [575, 438] on span at bounding box center [577, 438] width 13 height 13
click at [569, 438] on input "*" at bounding box center [543, 447] width 52 height 35
click at [575, 454] on span at bounding box center [577, 453] width 13 height 13
click at [569, 454] on input "*" at bounding box center [543, 447] width 52 height 35
click at [581, 434] on div at bounding box center [577, 446] width 13 height 28
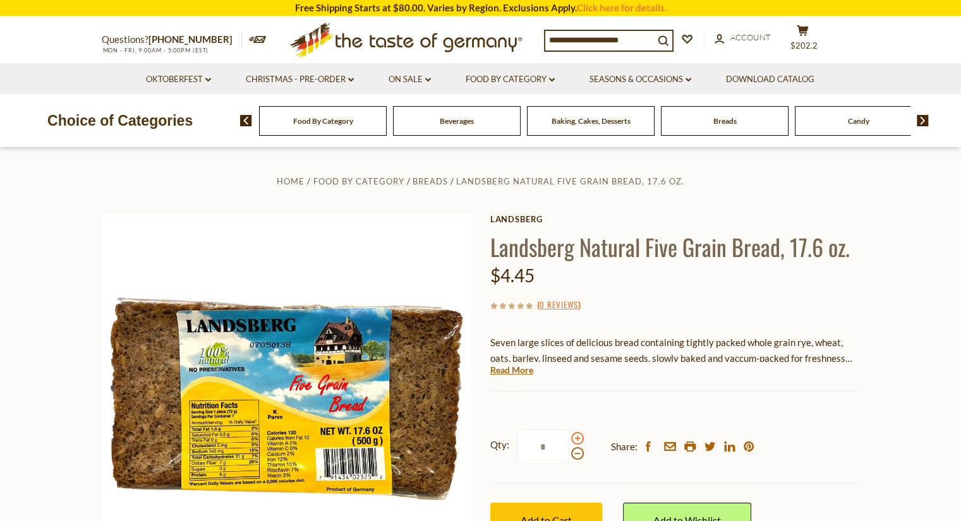
click at [569, 434] on input "*" at bounding box center [543, 447] width 52 height 35
click at [577, 437] on span at bounding box center [577, 438] width 13 height 13
click at [569, 437] on input "*" at bounding box center [543, 447] width 52 height 35
click at [577, 437] on span at bounding box center [577, 438] width 13 height 13
click at [569, 437] on input "*" at bounding box center [543, 447] width 52 height 35
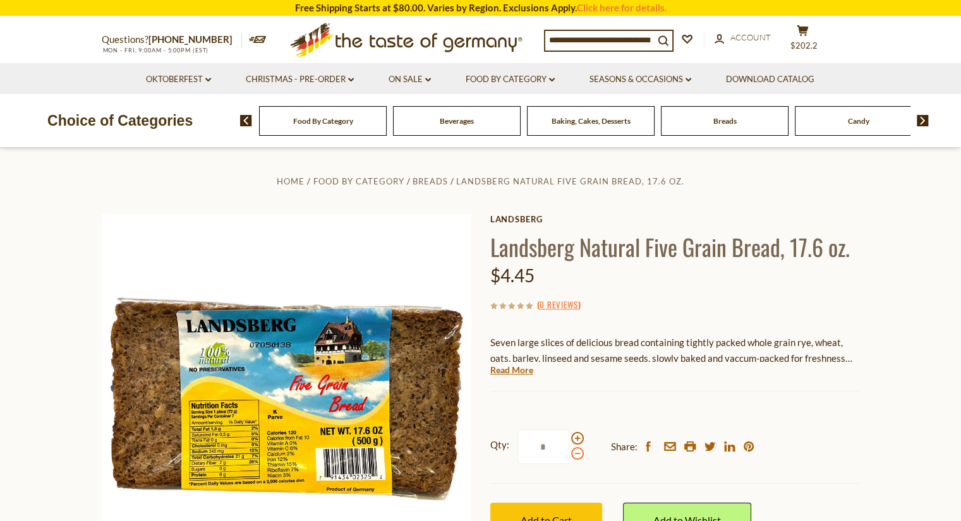
click at [584, 457] on div "Qty: * Share: facebook email printer twitter linkedin pinterest" at bounding box center [675, 447] width 370 height 73
click at [575, 456] on span at bounding box center [577, 453] width 13 height 13
click at [569, 456] on input "*" at bounding box center [543, 447] width 52 height 35
click at [574, 452] on span at bounding box center [577, 453] width 13 height 13
click at [569, 452] on input "*" at bounding box center [543, 447] width 52 height 35
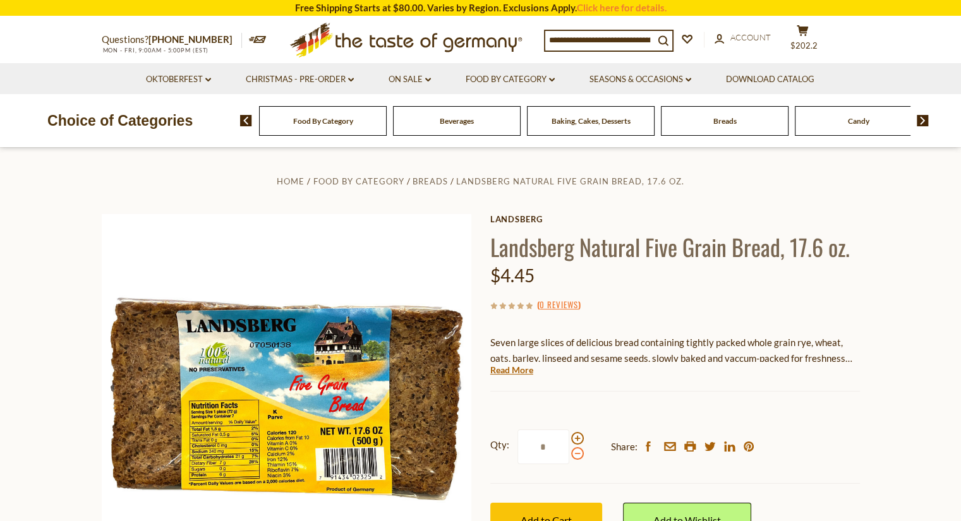
type input "*"
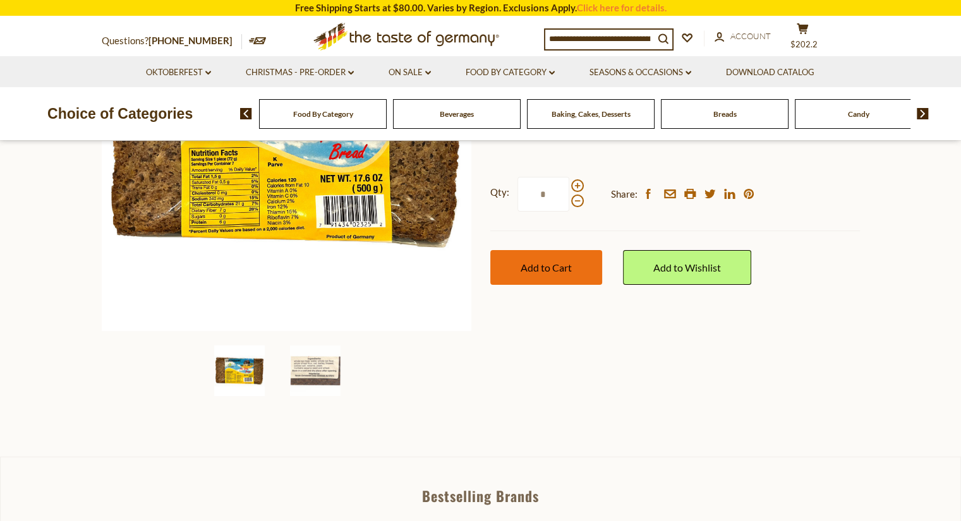
scroll to position [126, 0]
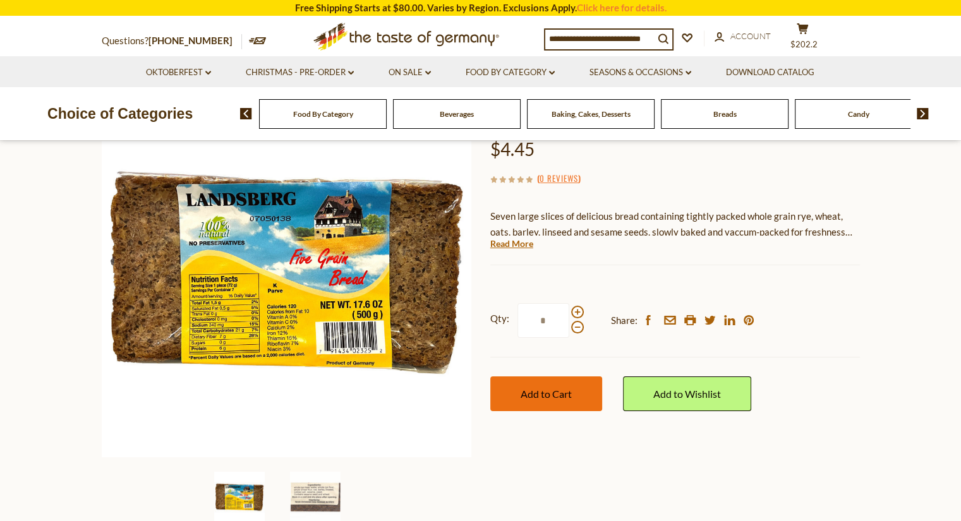
click at [555, 392] on span "Add to Cart" at bounding box center [546, 394] width 51 height 12
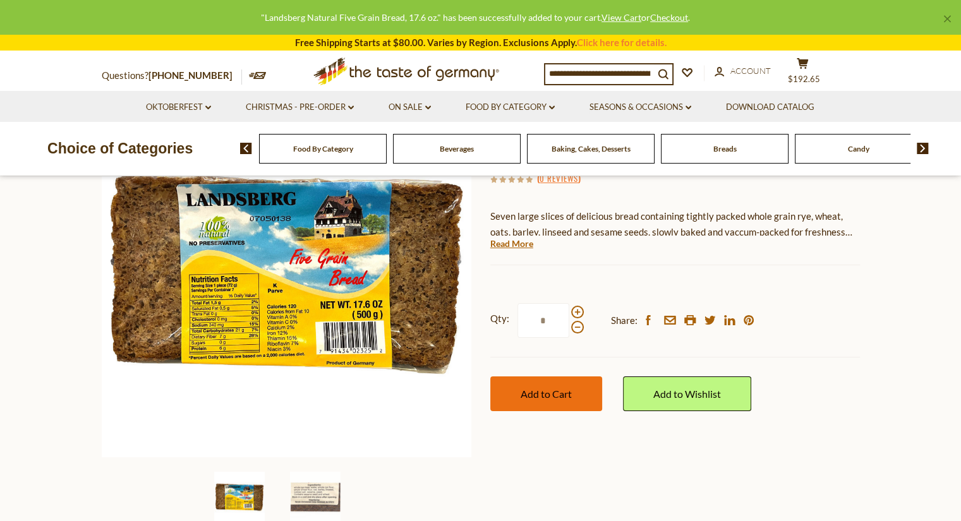
click at [541, 397] on span "Add to Cart" at bounding box center [546, 394] width 51 height 12
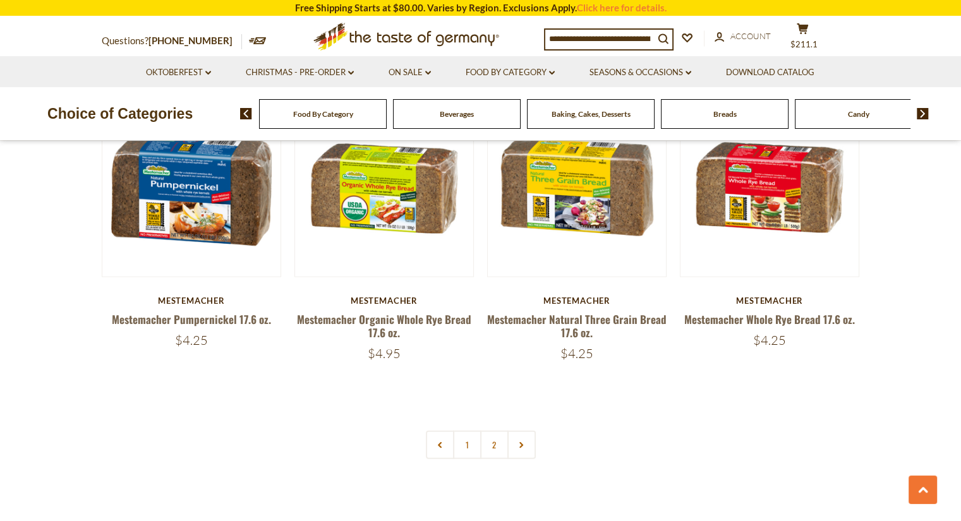
scroll to position [2906, 0]
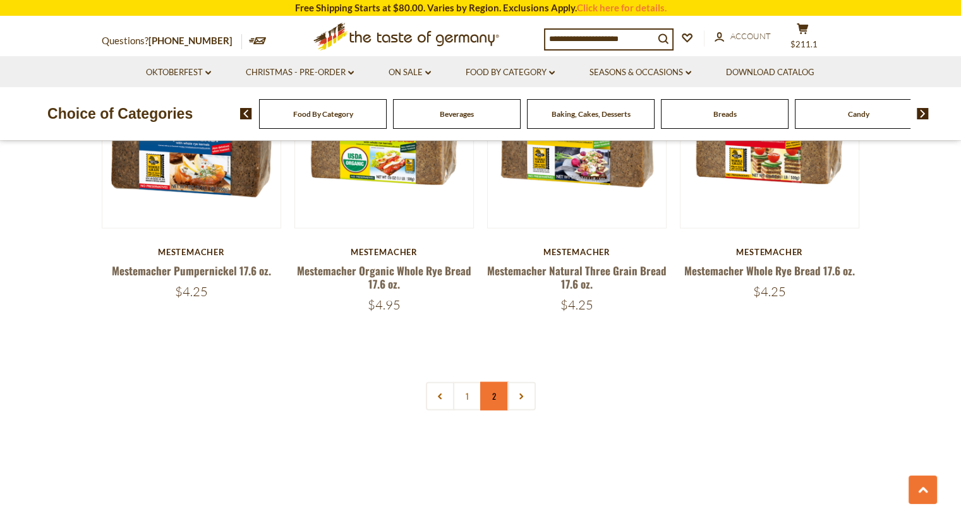
click at [488, 399] on link "2" at bounding box center [494, 396] width 28 height 28
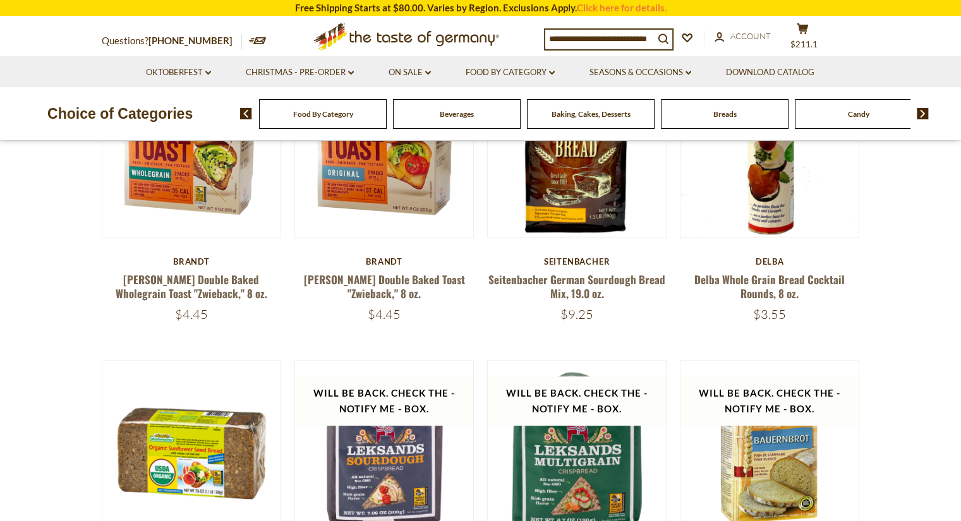
scroll to position [344, 0]
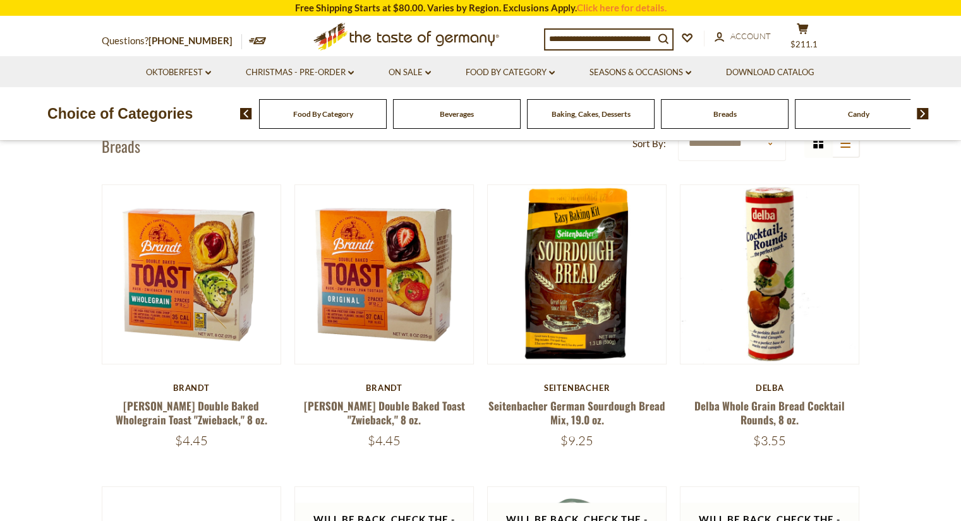
click at [921, 111] on img at bounding box center [923, 113] width 12 height 11
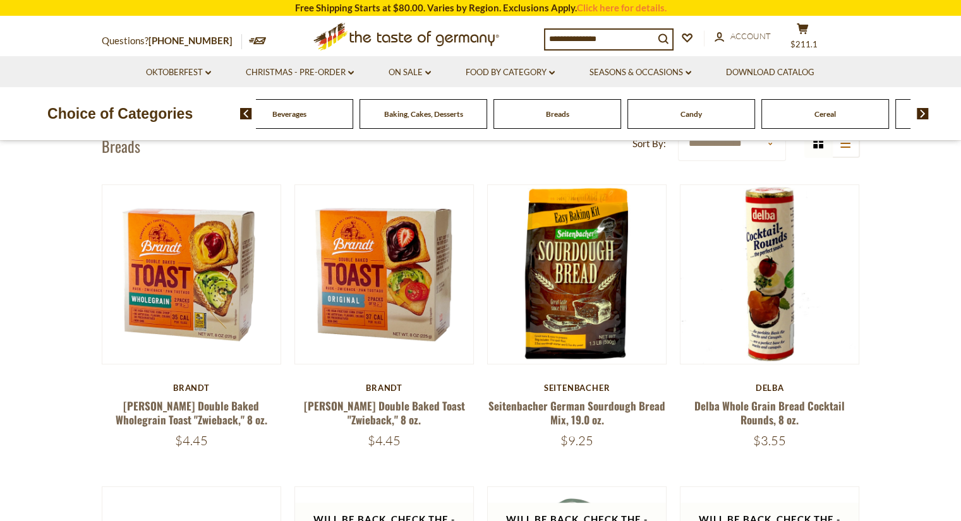
click at [921, 111] on img at bounding box center [923, 113] width 12 height 11
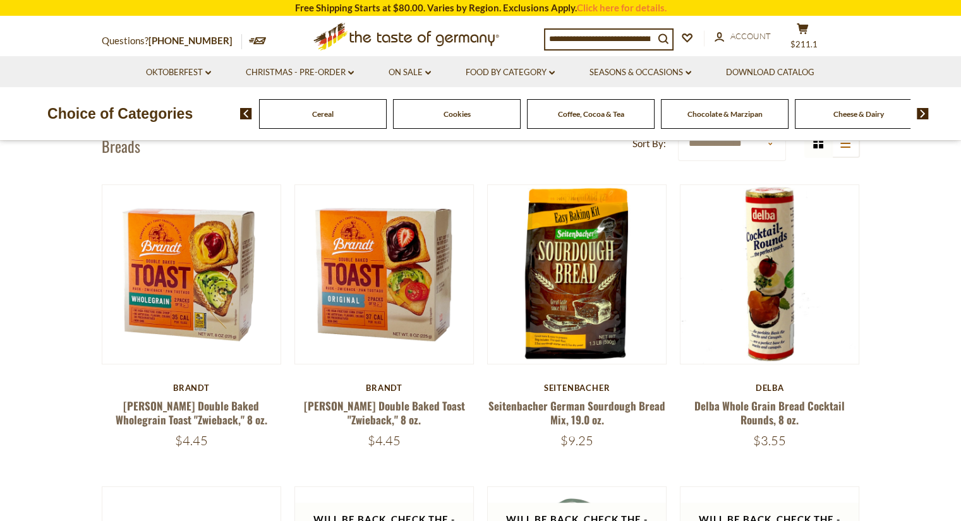
click at [921, 111] on img at bounding box center [923, 113] width 12 height 11
click at [820, 112] on span "Condiments, Seasonings" at bounding box center [825, 113] width 81 height 9
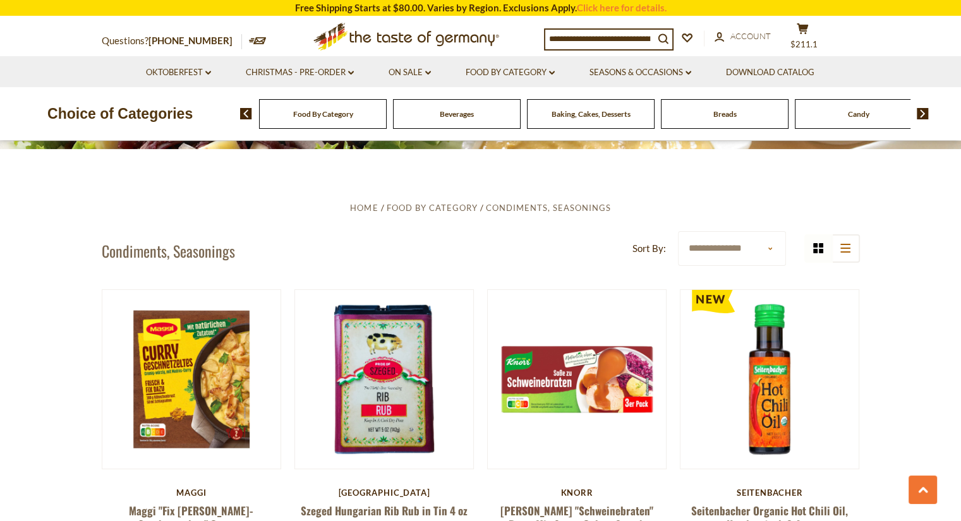
scroll to position [126, 0]
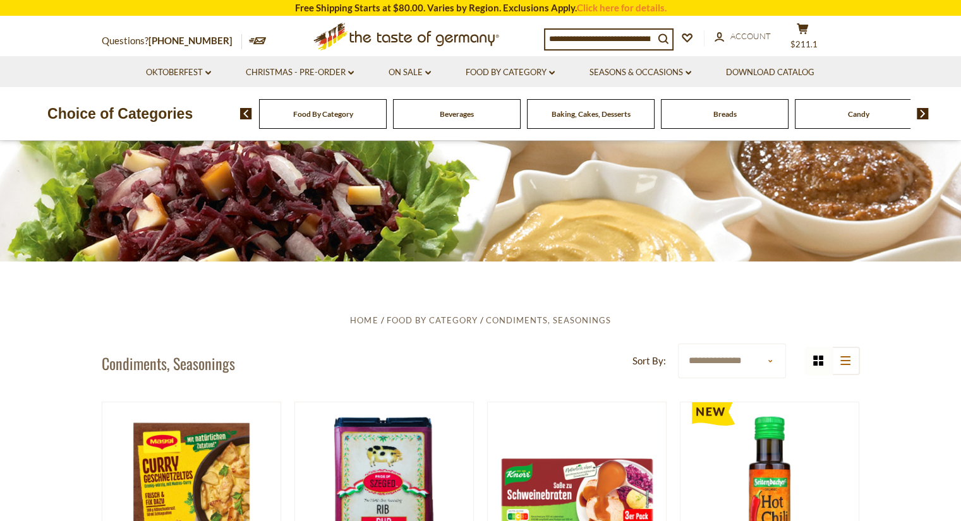
click at [922, 112] on img at bounding box center [923, 113] width 12 height 11
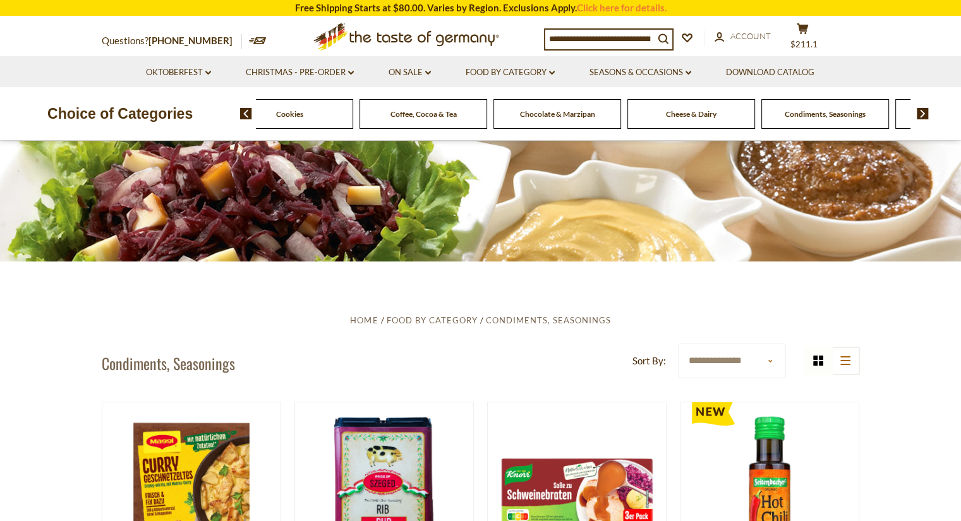
click at [922, 112] on img at bounding box center [923, 113] width 12 height 11
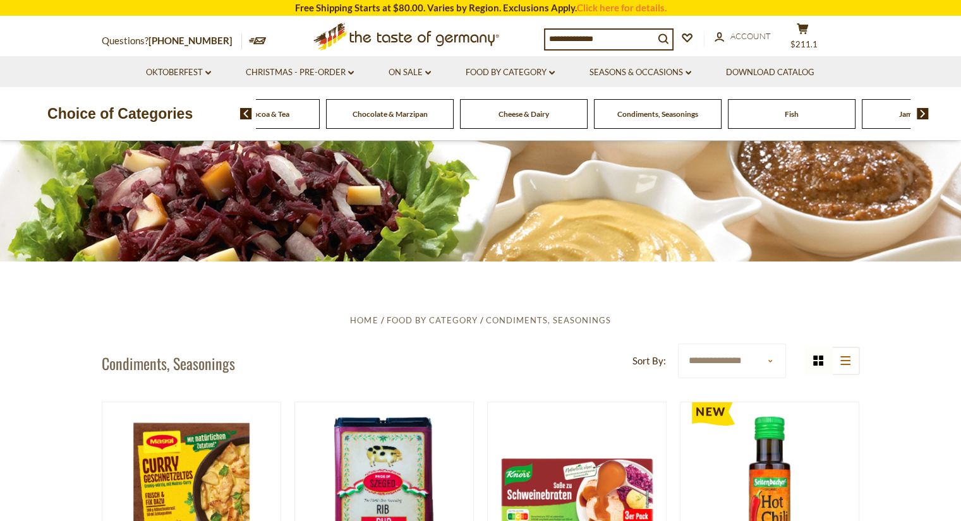
click at [922, 112] on img at bounding box center [923, 113] width 12 height 11
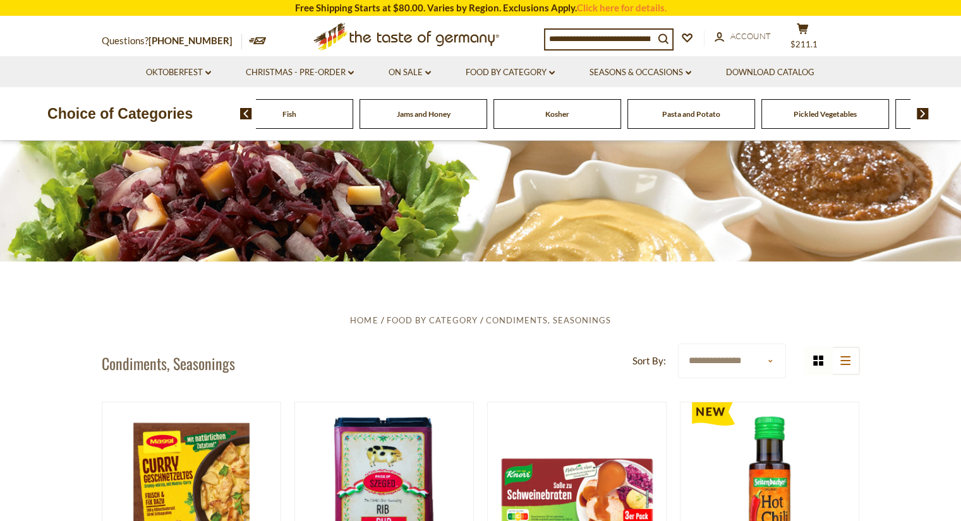
click at [922, 112] on img at bounding box center [923, 113] width 12 height 11
click at [819, 114] on span "Health & Wellness" at bounding box center [849, 113] width 61 height 9
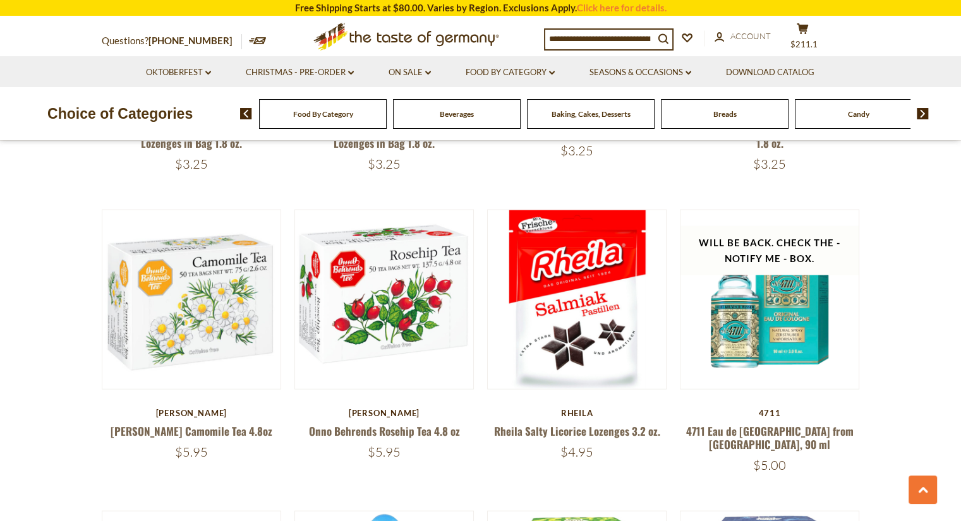
scroll to position [2274, 0]
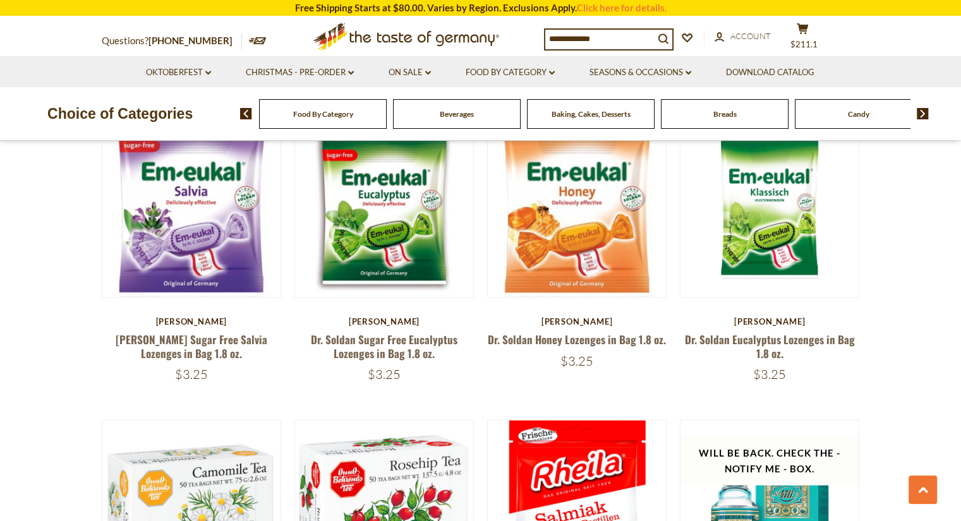
click at [923, 116] on img at bounding box center [923, 113] width 12 height 11
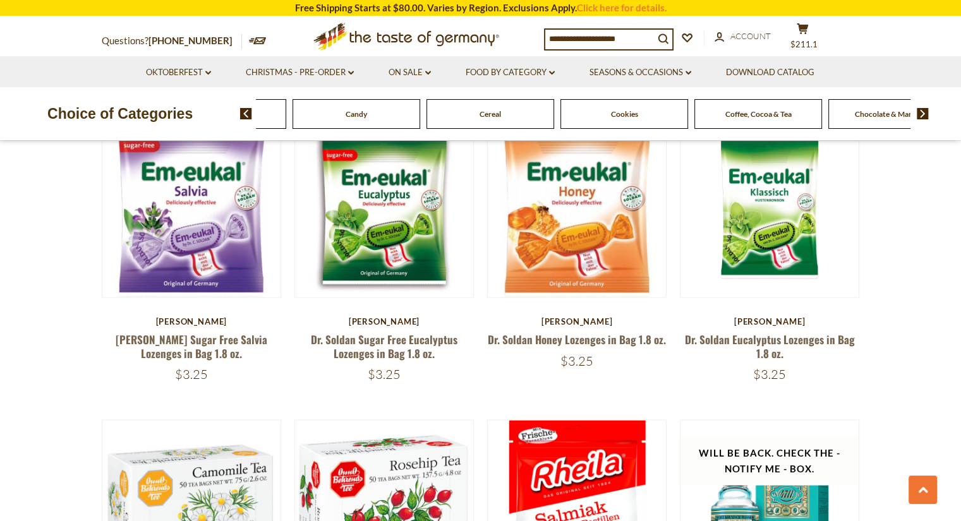
click at [923, 116] on img at bounding box center [923, 113] width 12 height 11
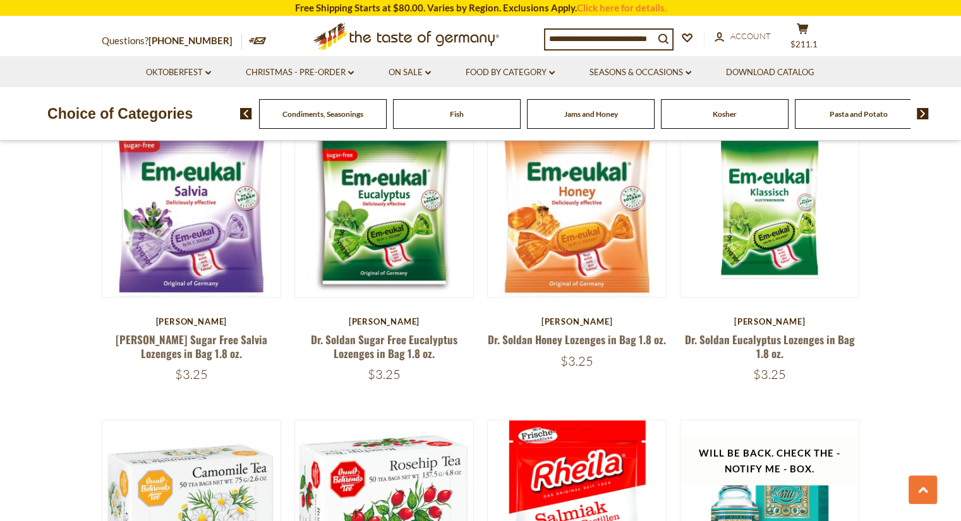
click at [923, 116] on img at bounding box center [923, 113] width 12 height 11
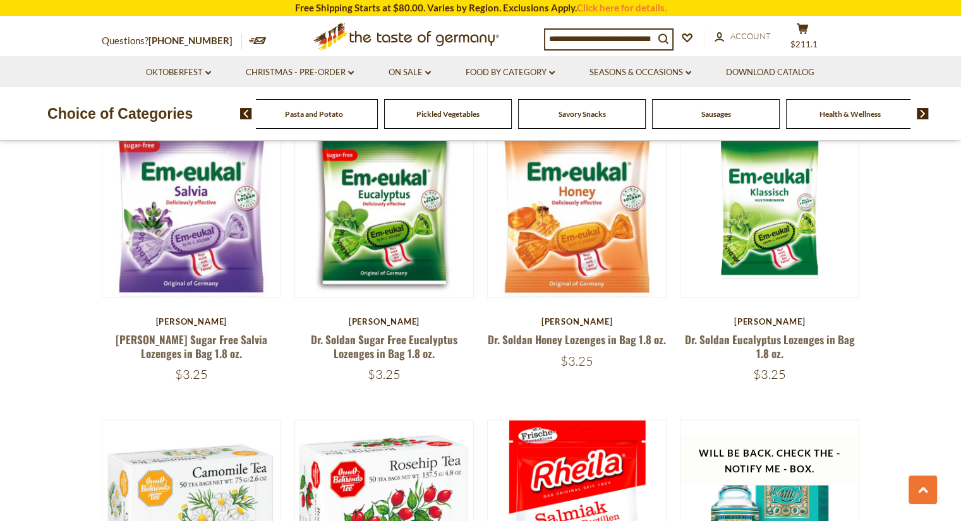
click at [923, 116] on img at bounding box center [923, 113] width 12 height 11
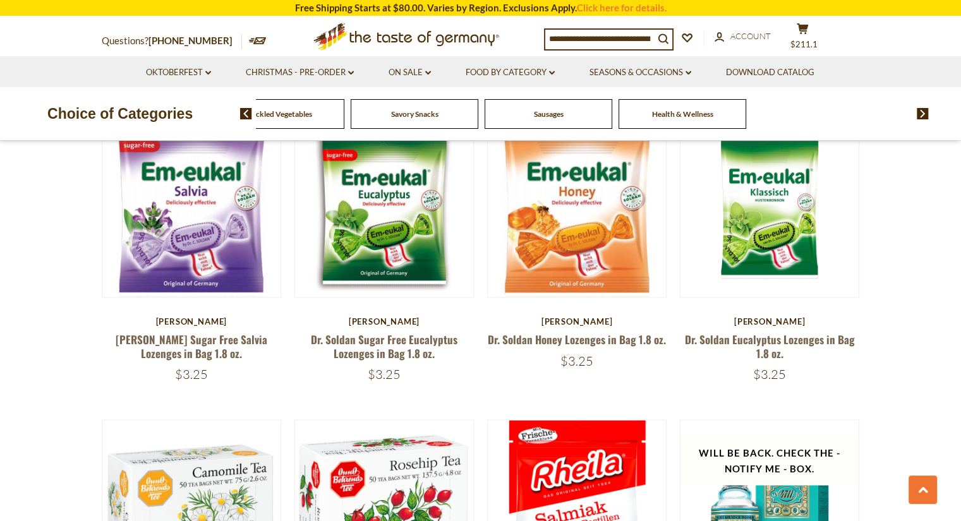
click at [923, 116] on img at bounding box center [923, 113] width 12 height 11
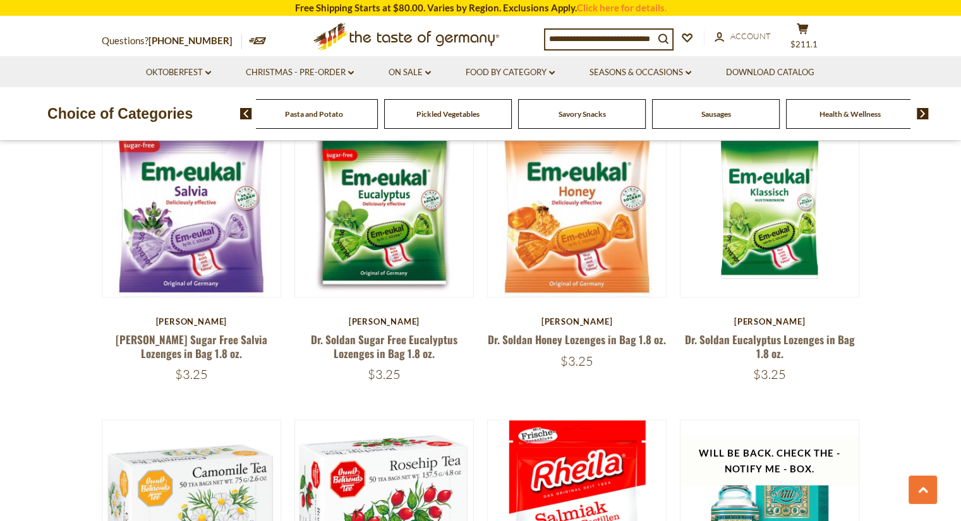
click at [568, 114] on span "Savory Snacks" at bounding box center [581, 113] width 47 height 9
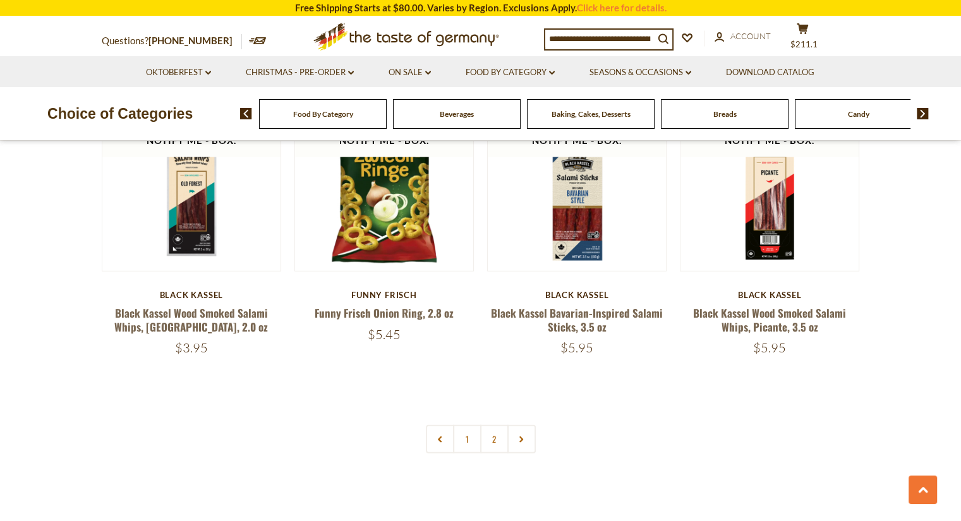
scroll to position [2653, 0]
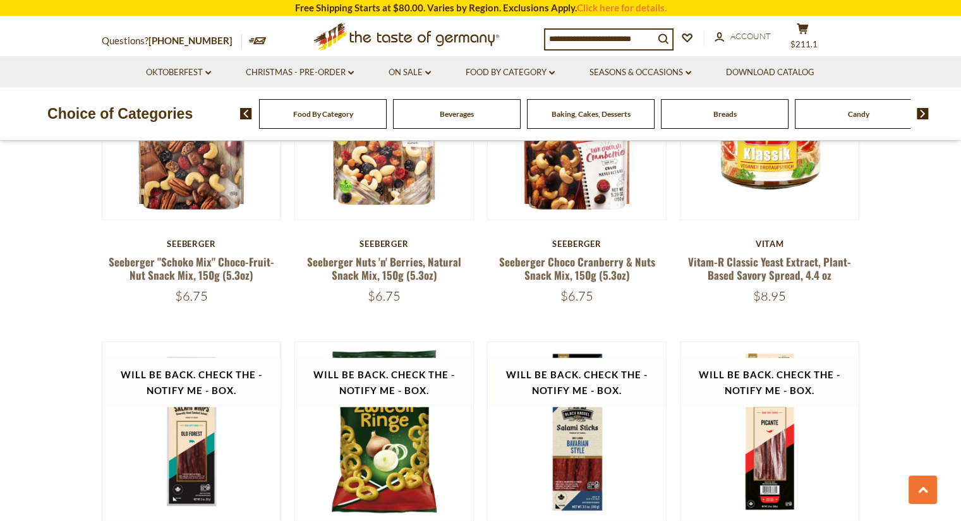
click at [922, 113] on img at bounding box center [923, 113] width 12 height 11
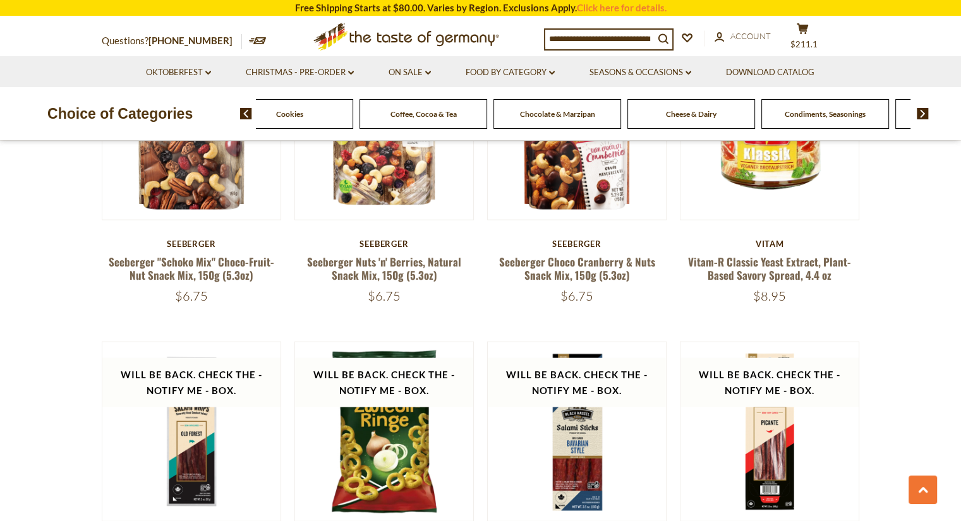
click at [922, 113] on img at bounding box center [923, 113] width 12 height 11
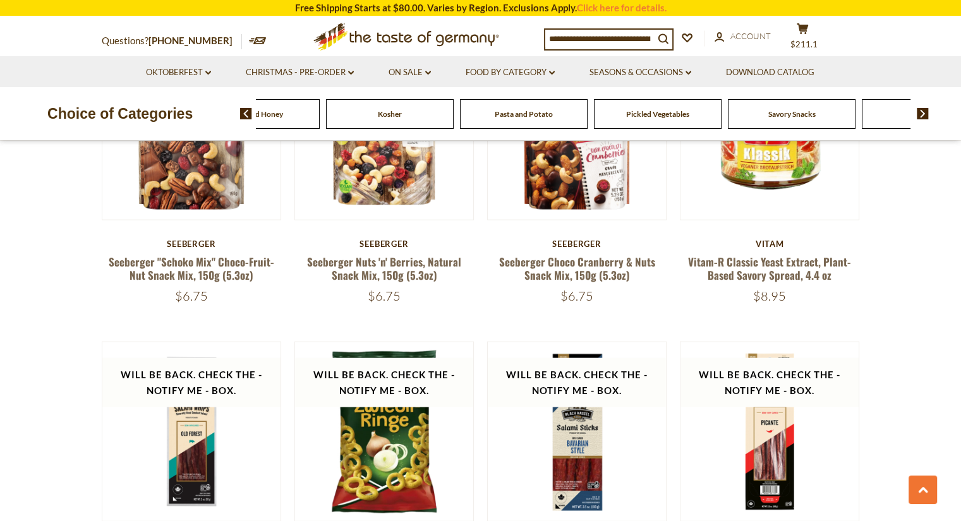
click at [922, 113] on img at bounding box center [923, 113] width 12 height 11
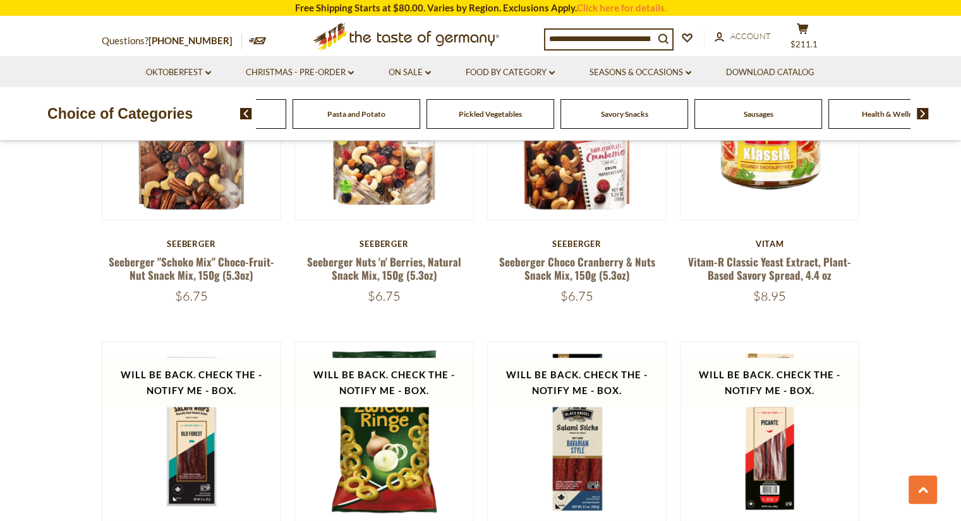
click at [922, 113] on img at bounding box center [923, 113] width 12 height 11
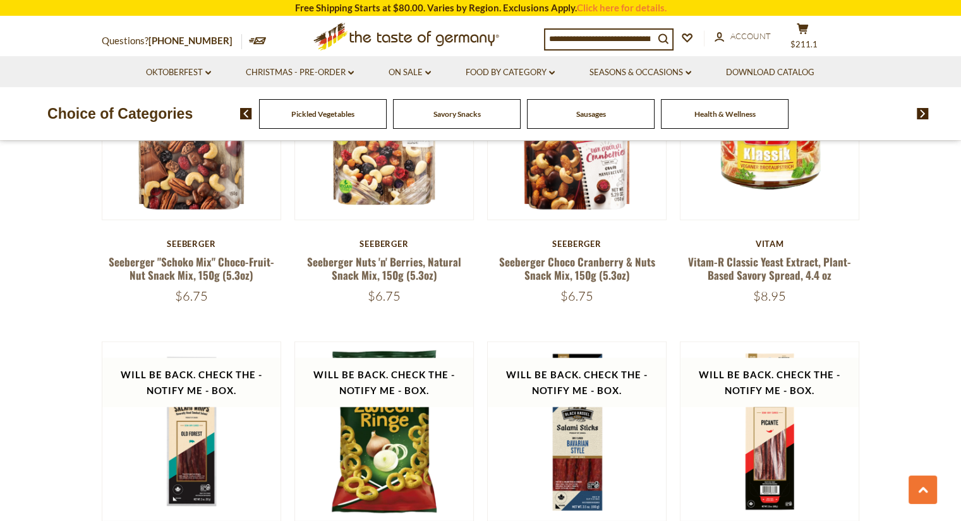
click at [922, 113] on img at bounding box center [923, 113] width 12 height 11
click at [454, 116] on span "Pickled Vegetables" at bounding box center [447, 113] width 63 height 9
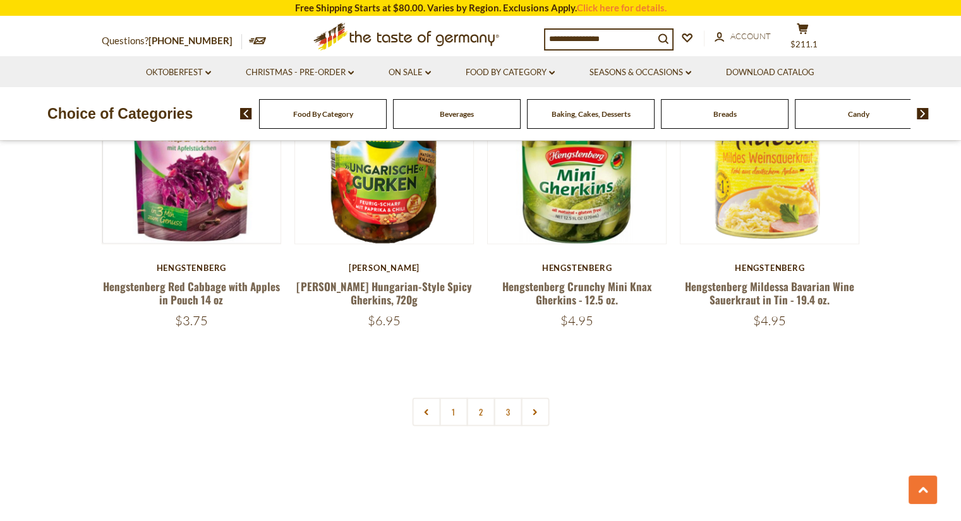
scroll to position [2779, 0]
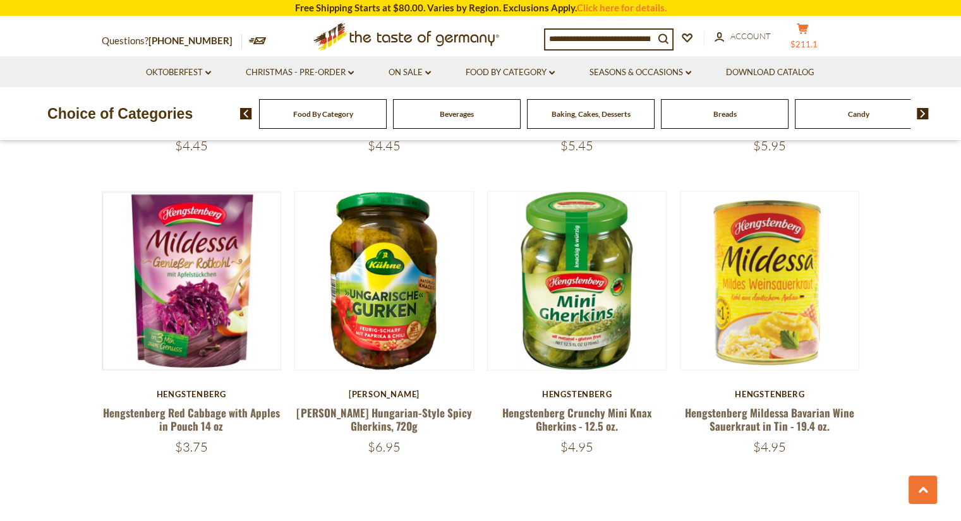
click at [812, 37] on button "cart $211.1" at bounding box center [803, 39] width 38 height 32
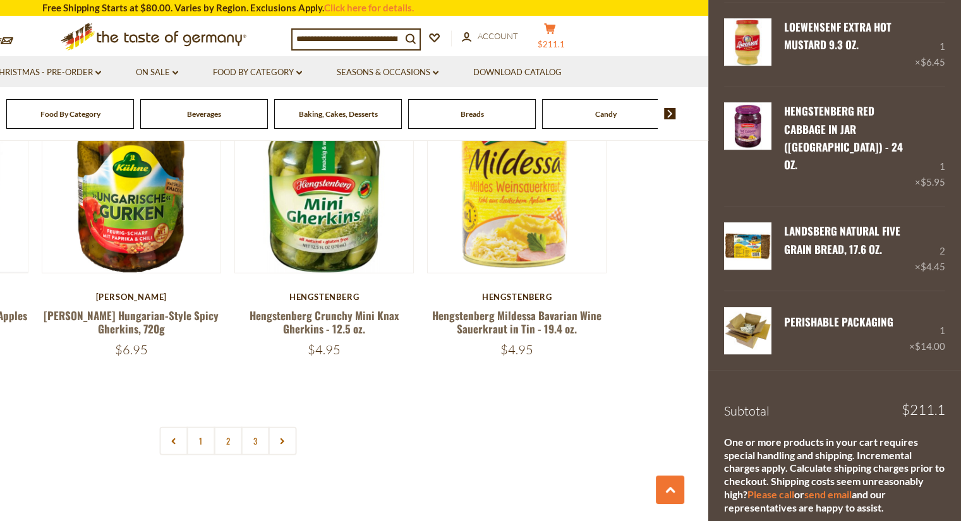
scroll to position [2906, 0]
